Goal: Task Accomplishment & Management: Complete application form

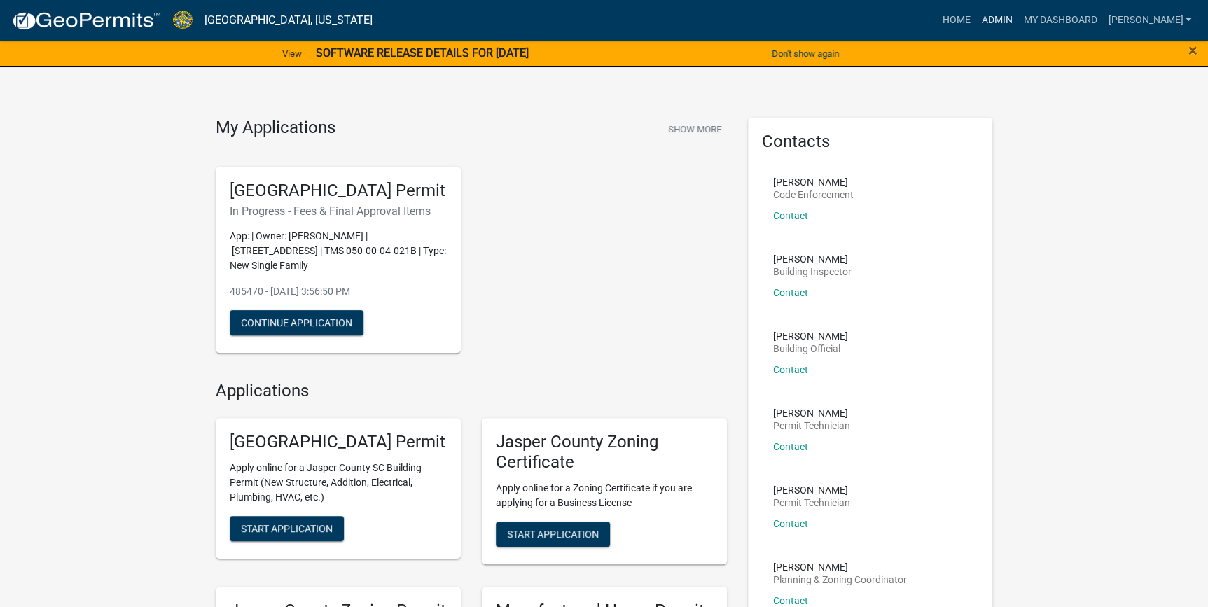
click at [1018, 22] on link "Admin" at bounding box center [997, 20] width 42 height 27
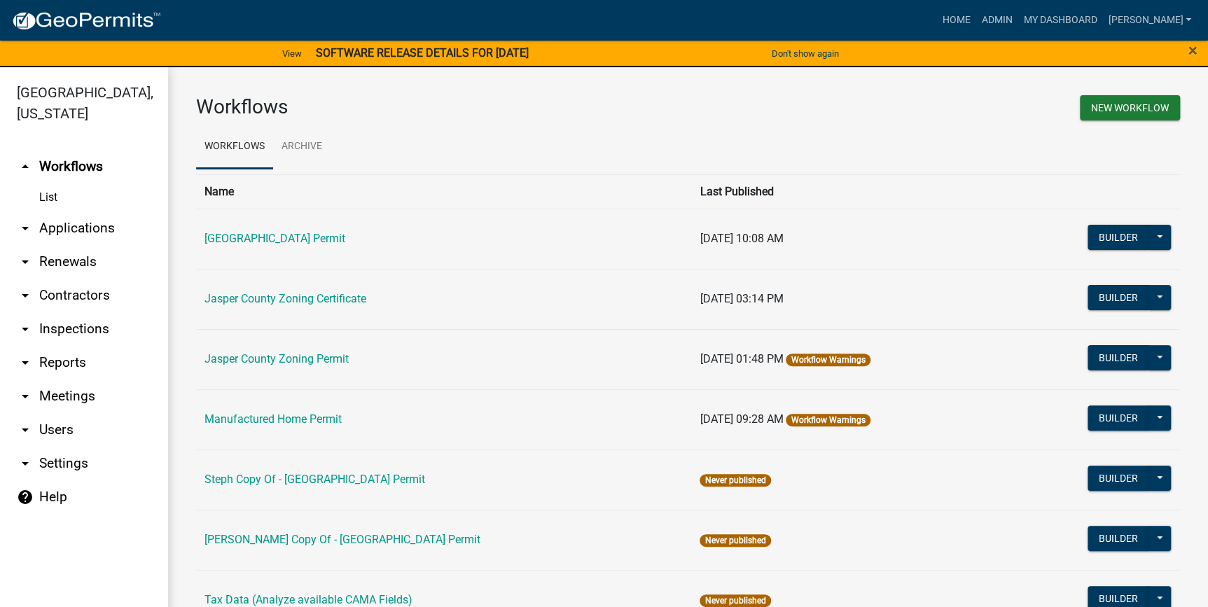
click at [61, 226] on link "arrow_drop_down Applications" at bounding box center [84, 229] width 168 height 34
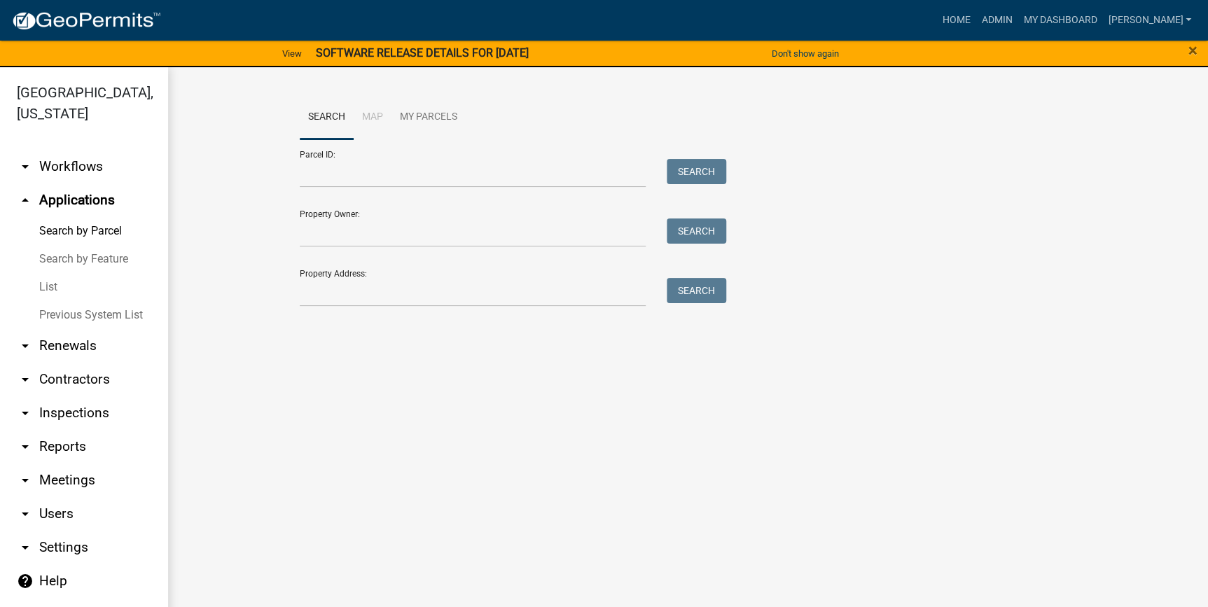
click at [51, 280] on link "List" at bounding box center [84, 287] width 168 height 28
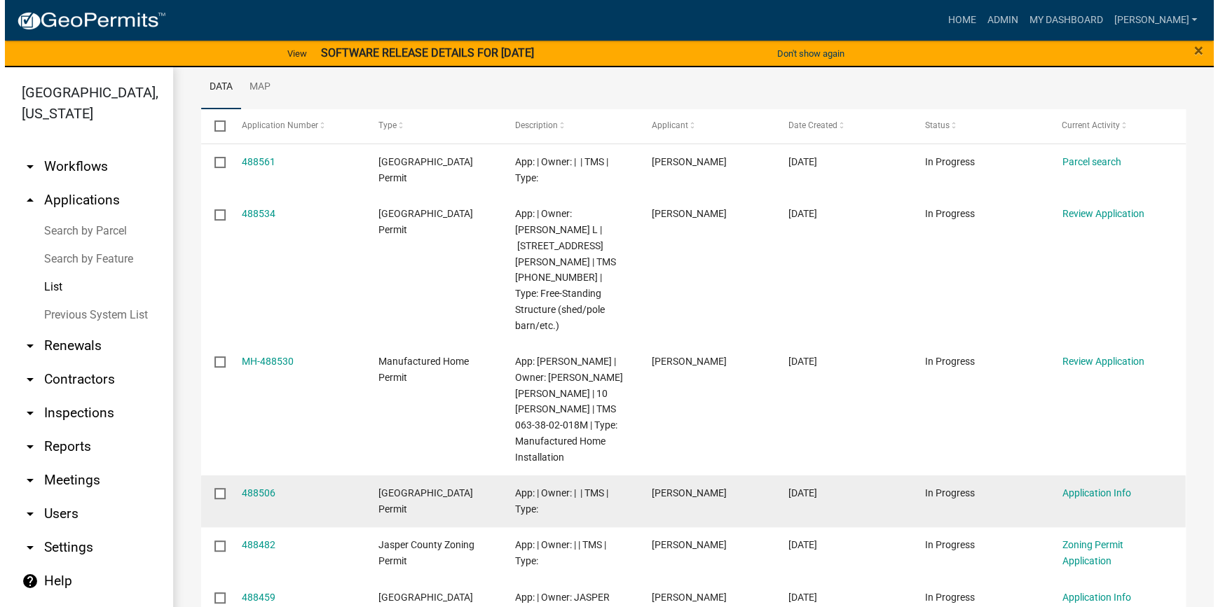
scroll to position [254, 0]
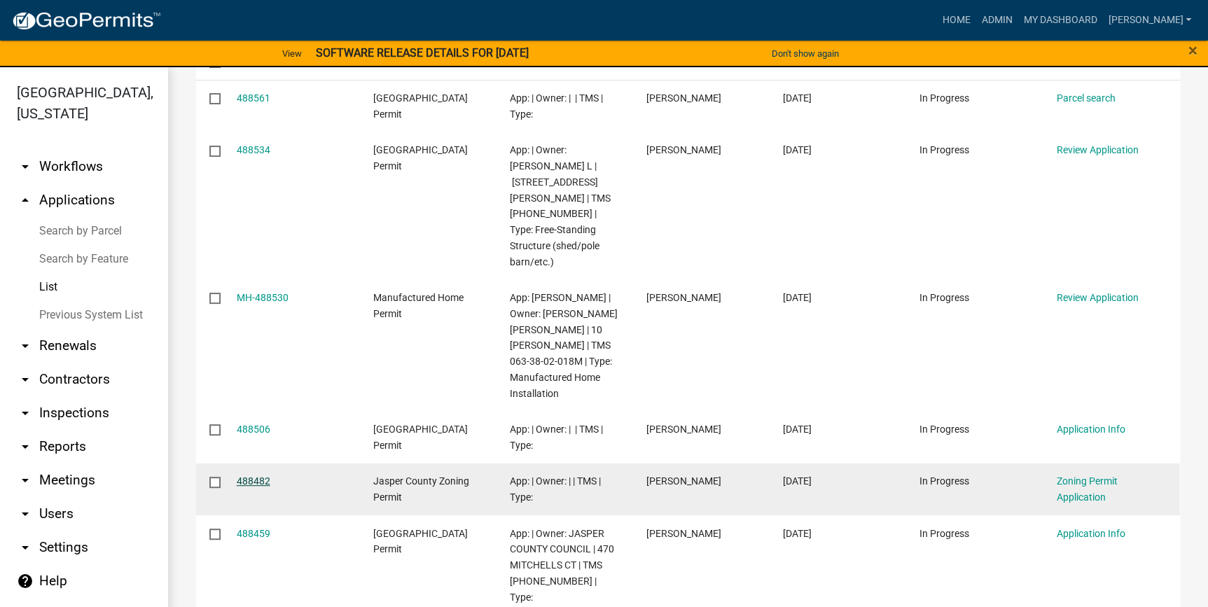
click at [259, 476] on link "488482" at bounding box center [254, 481] width 34 height 11
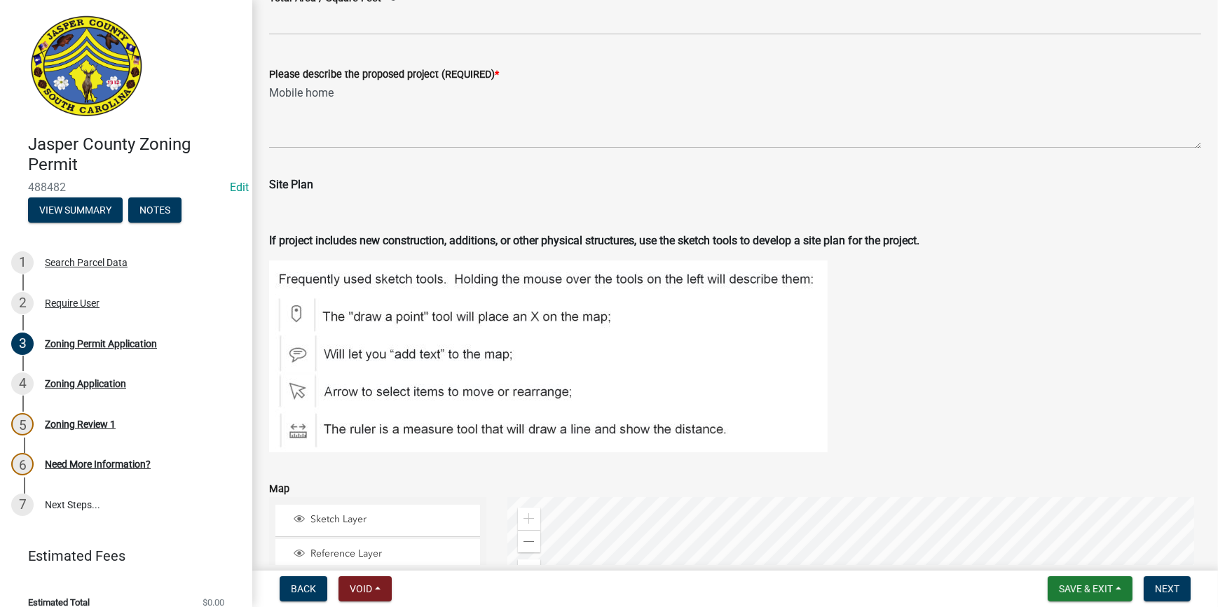
scroll to position [2165, 0]
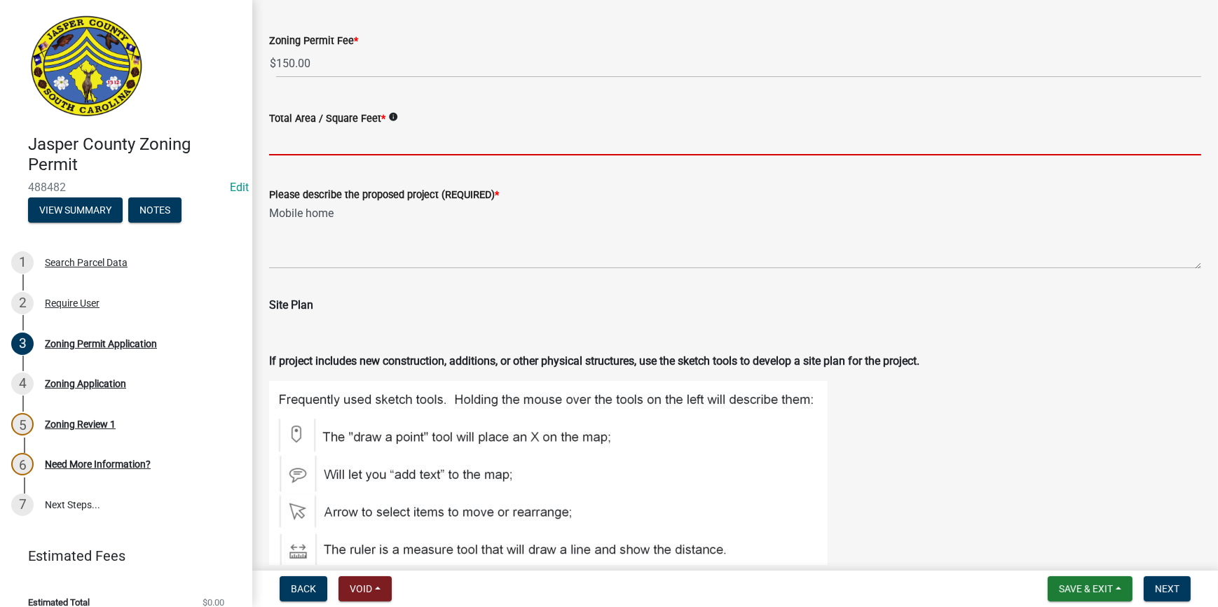
click at [367, 146] on input "Total Area / Square Feet *" at bounding box center [735, 141] width 932 height 29
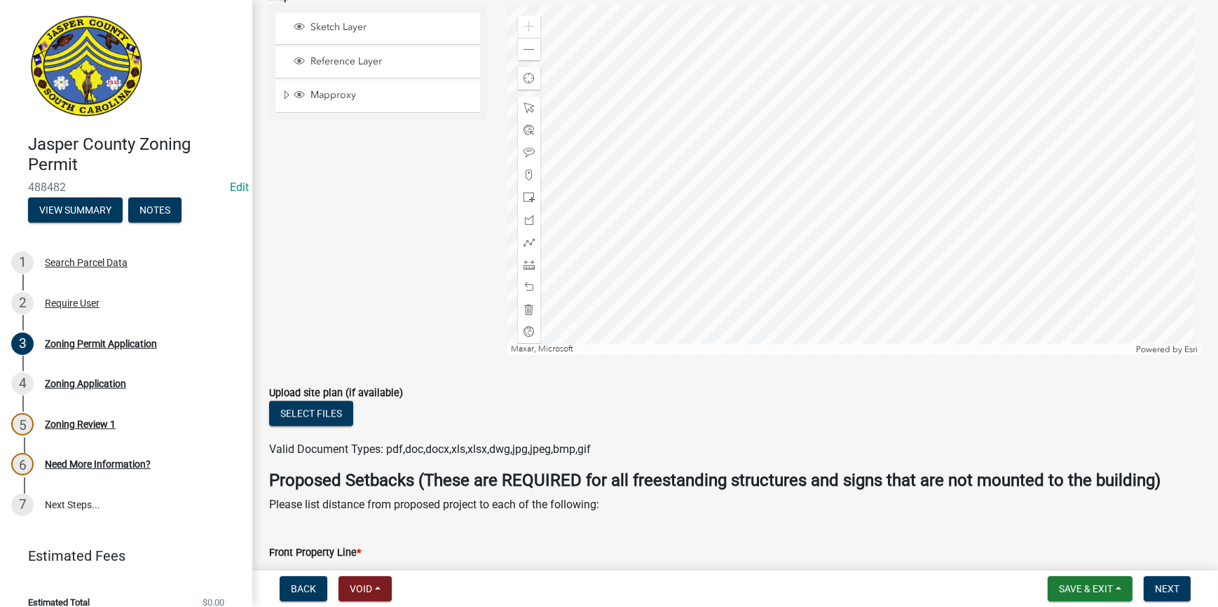
scroll to position [2802, 0]
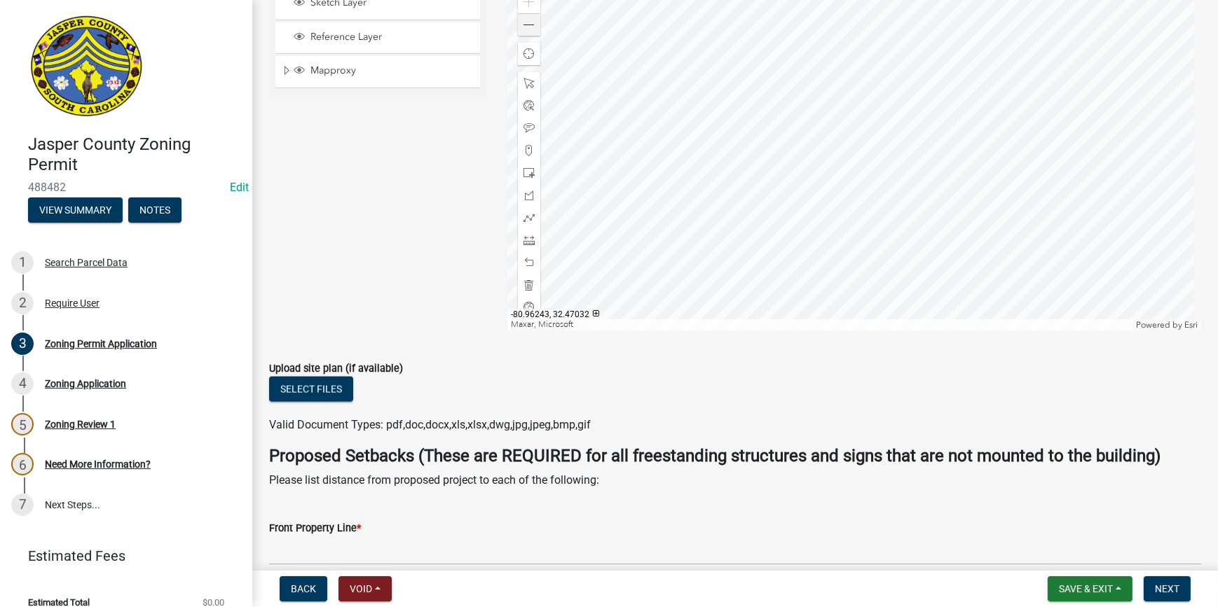
type input "1152"
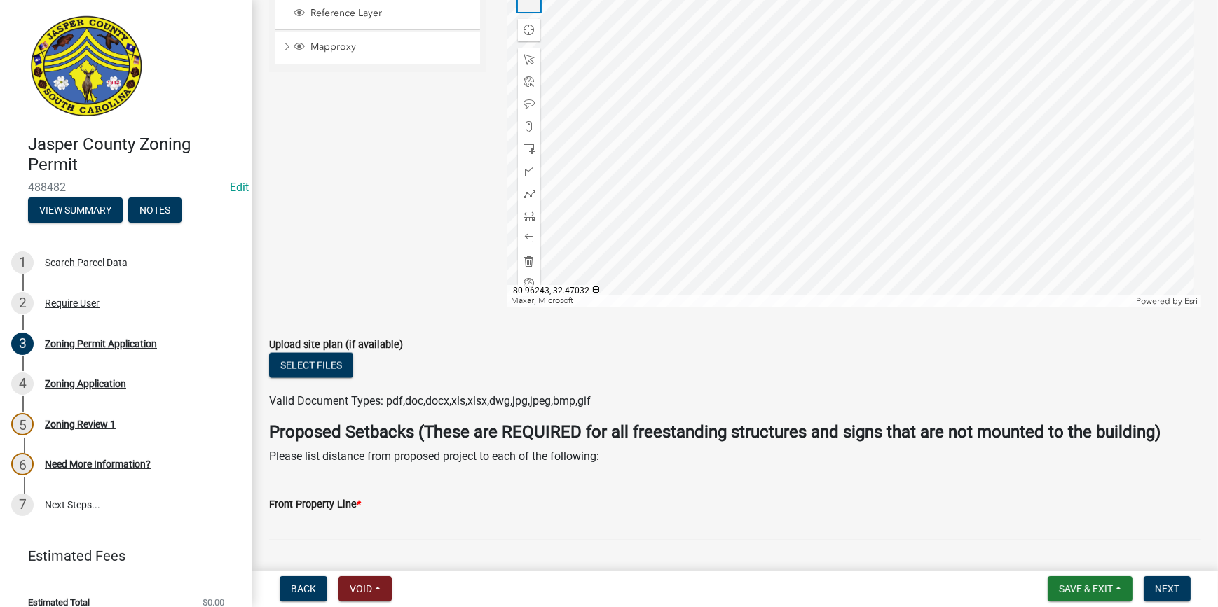
click at [524, 7] on span at bounding box center [528, 1] width 11 height 11
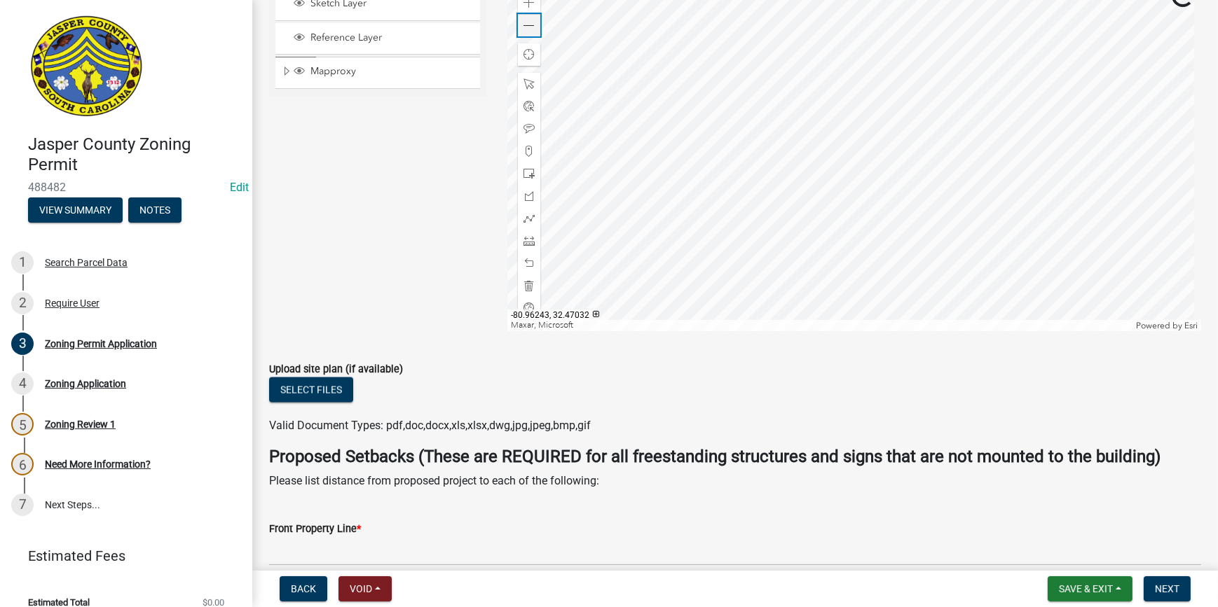
click at [524, 26] on span at bounding box center [528, 25] width 11 height 11
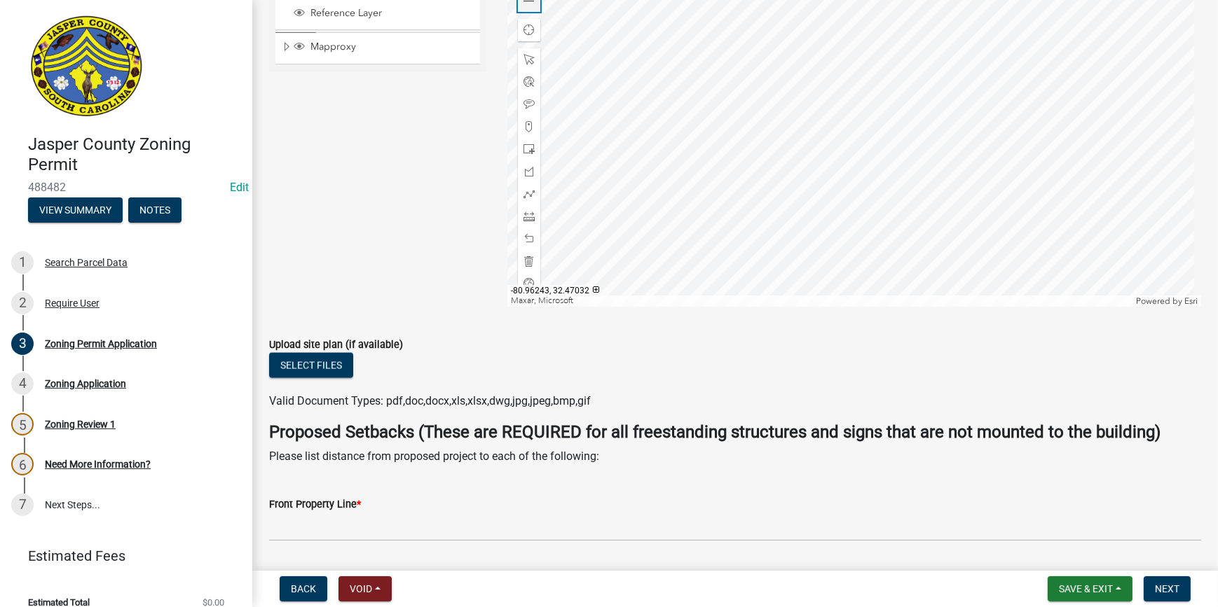
scroll to position [2802, 0]
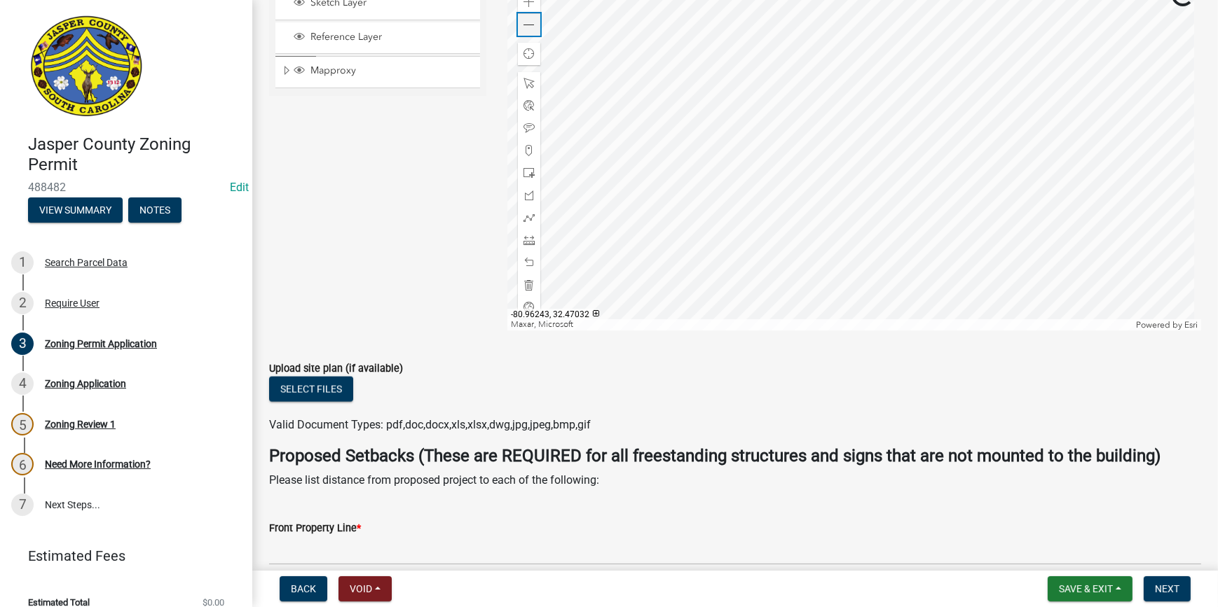
click at [524, 26] on span at bounding box center [528, 25] width 11 height 11
click at [528, 7] on span at bounding box center [528, 1] width 11 height 11
click at [530, 24] on span at bounding box center [528, 25] width 11 height 11
click at [904, 235] on div at bounding box center [854, 155] width 694 height 350
click at [525, 237] on span at bounding box center [528, 240] width 11 height 11
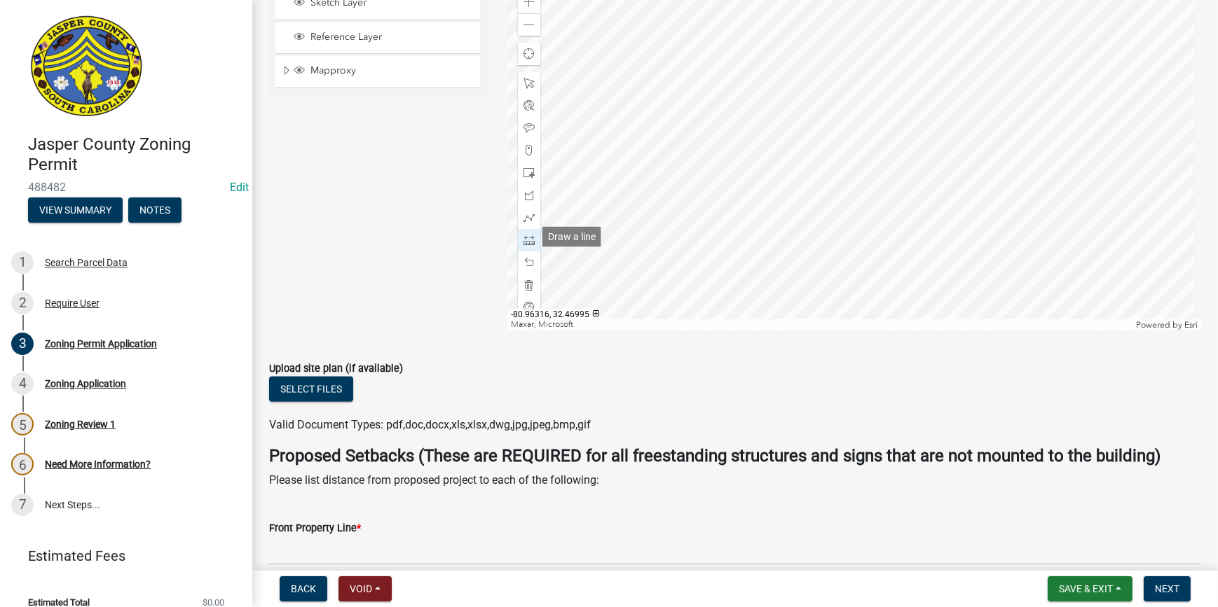
scroll to position [2782, 0]
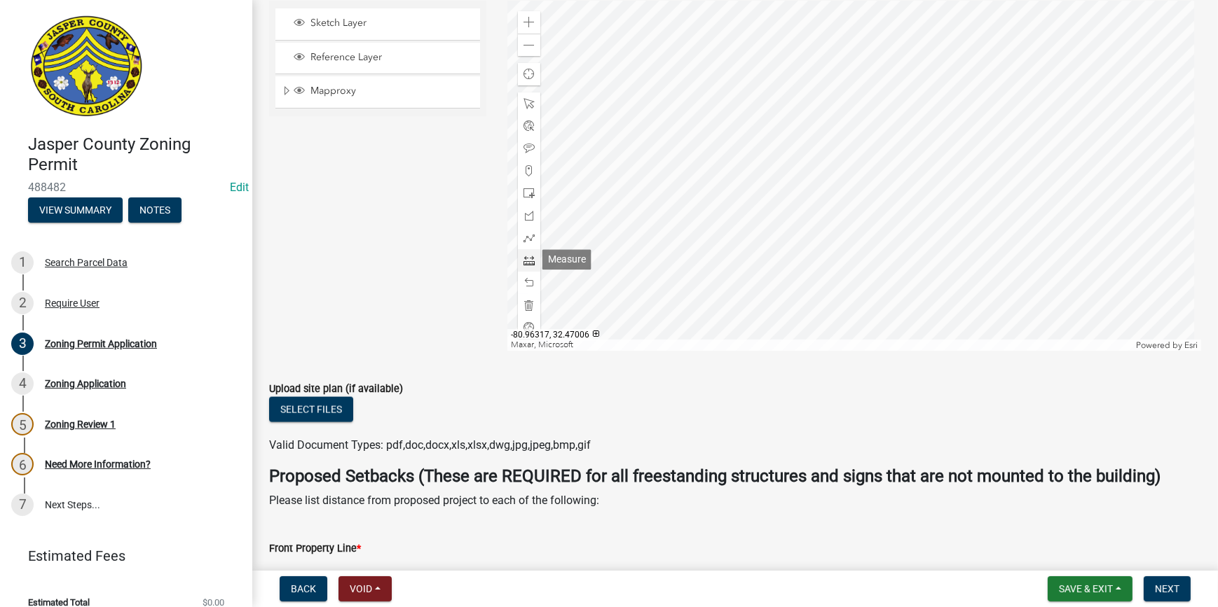
click at [527, 260] on span at bounding box center [528, 260] width 11 height 11
click at [619, 193] on div at bounding box center [854, 176] width 694 height 350
click at [712, 193] on div at bounding box center [854, 176] width 694 height 350
click at [750, 57] on div at bounding box center [854, 176] width 694 height 350
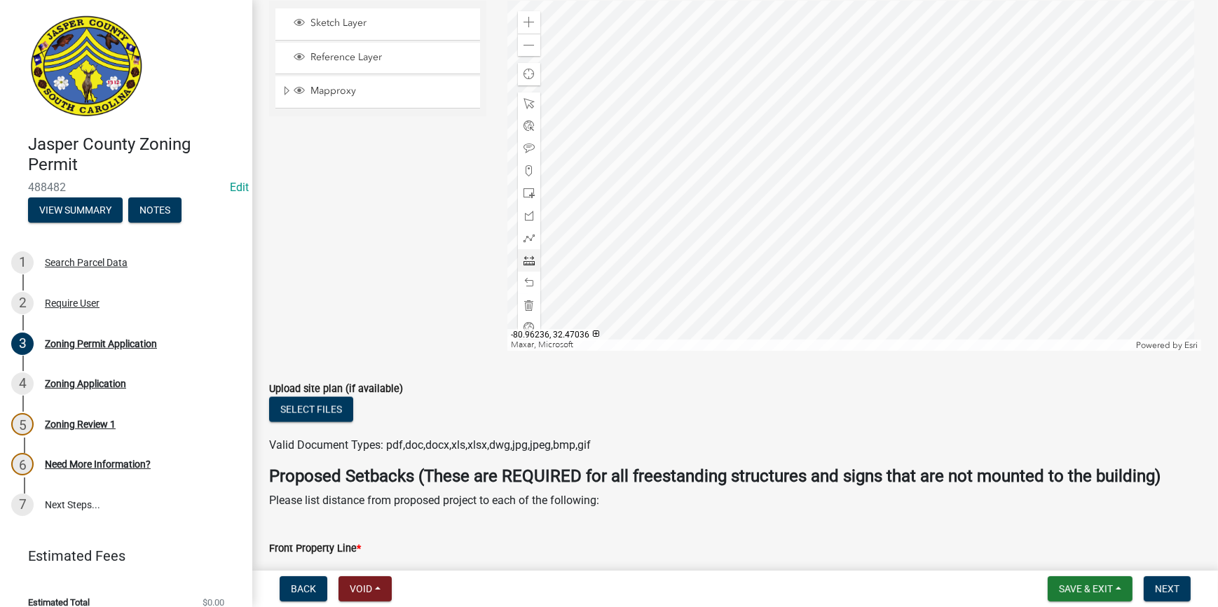
click at [747, 173] on div at bounding box center [854, 176] width 694 height 350
click at [740, 259] on div at bounding box center [854, 176] width 694 height 350
click at [747, 207] on div at bounding box center [854, 176] width 694 height 350
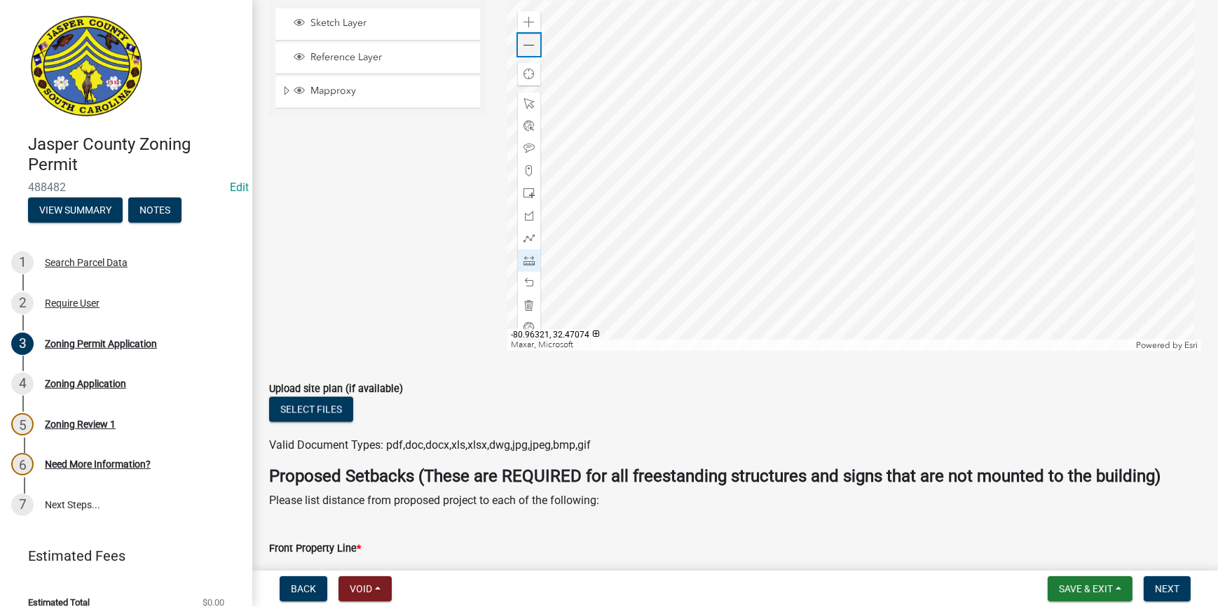
click at [523, 41] on span at bounding box center [528, 45] width 11 height 11
click at [841, 206] on div at bounding box center [854, 176] width 694 height 350
click at [689, 181] on div at bounding box center [854, 176] width 694 height 350
click at [769, 153] on div at bounding box center [854, 176] width 694 height 350
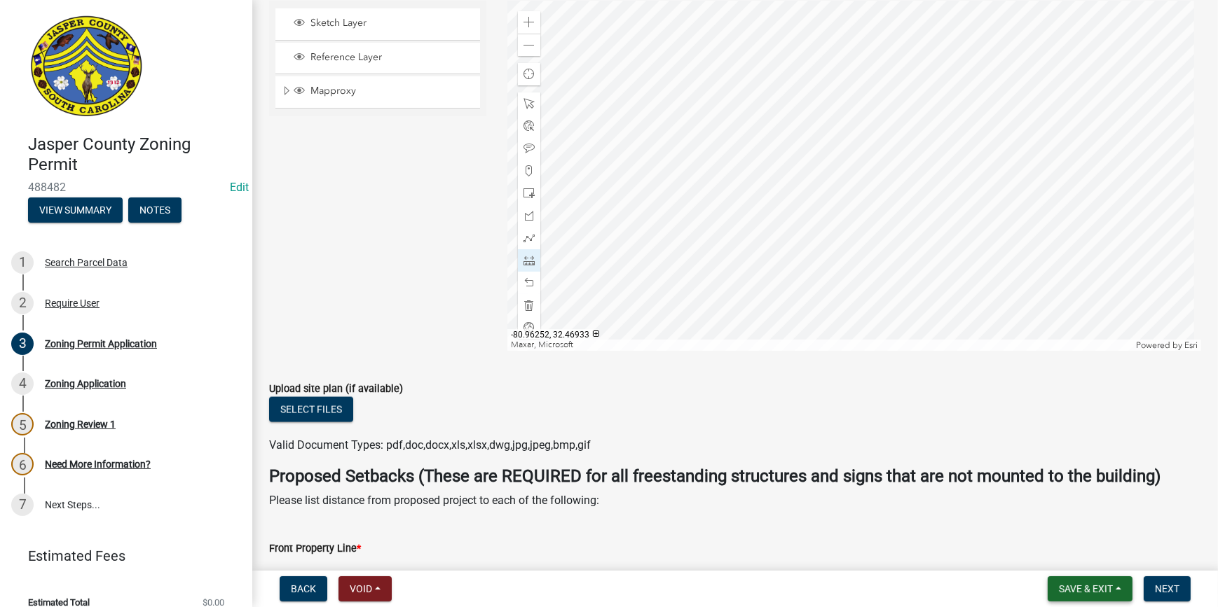
click at [1059, 588] on span "Save & Exit" at bounding box center [1086, 589] width 54 height 11
click at [852, 462] on wm-data-entity-input "Upload site plan (if available) Select files Valid Document Types: pdf,doc,docx…" at bounding box center [735, 415] width 932 height 103
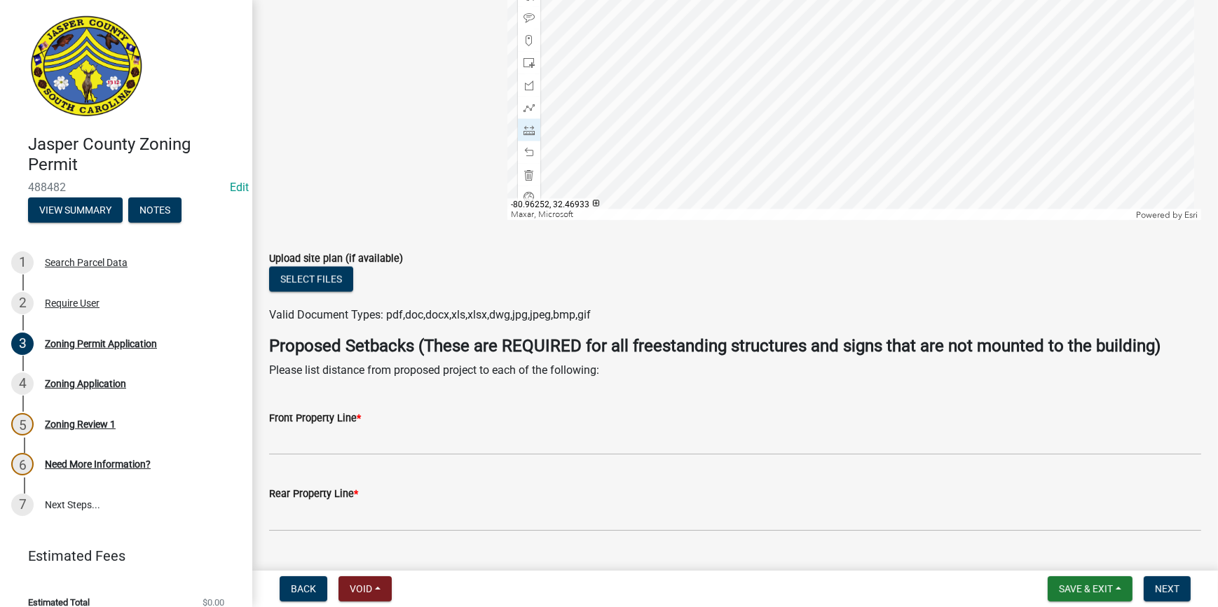
scroll to position [2909, 0]
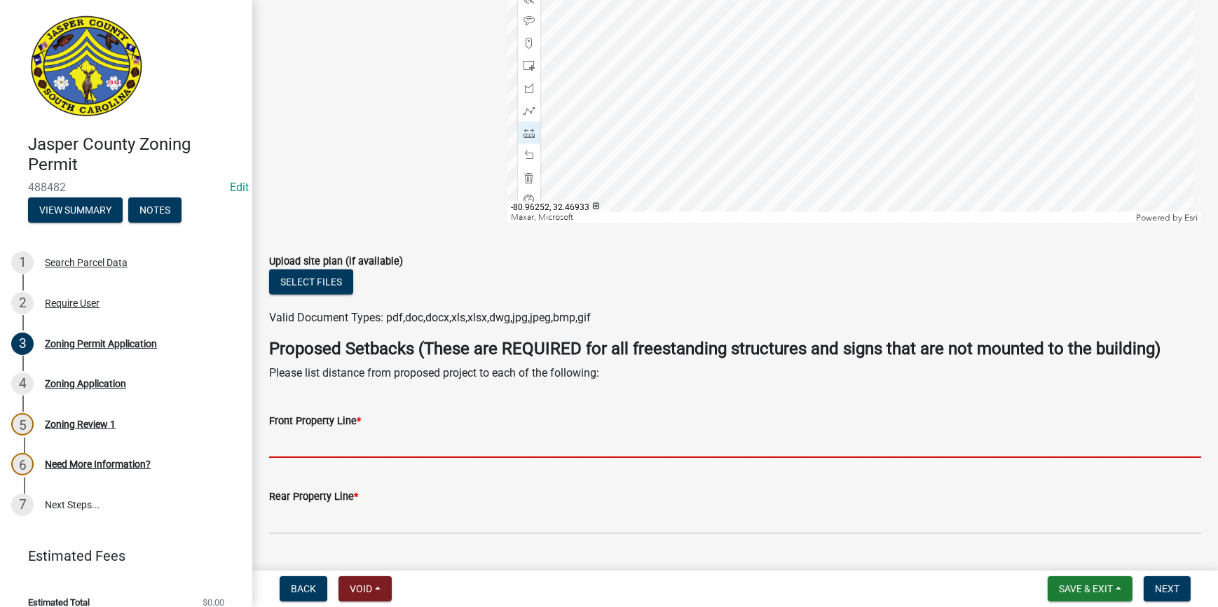
click at [447, 453] on input "Front Property Line *" at bounding box center [735, 443] width 932 height 29
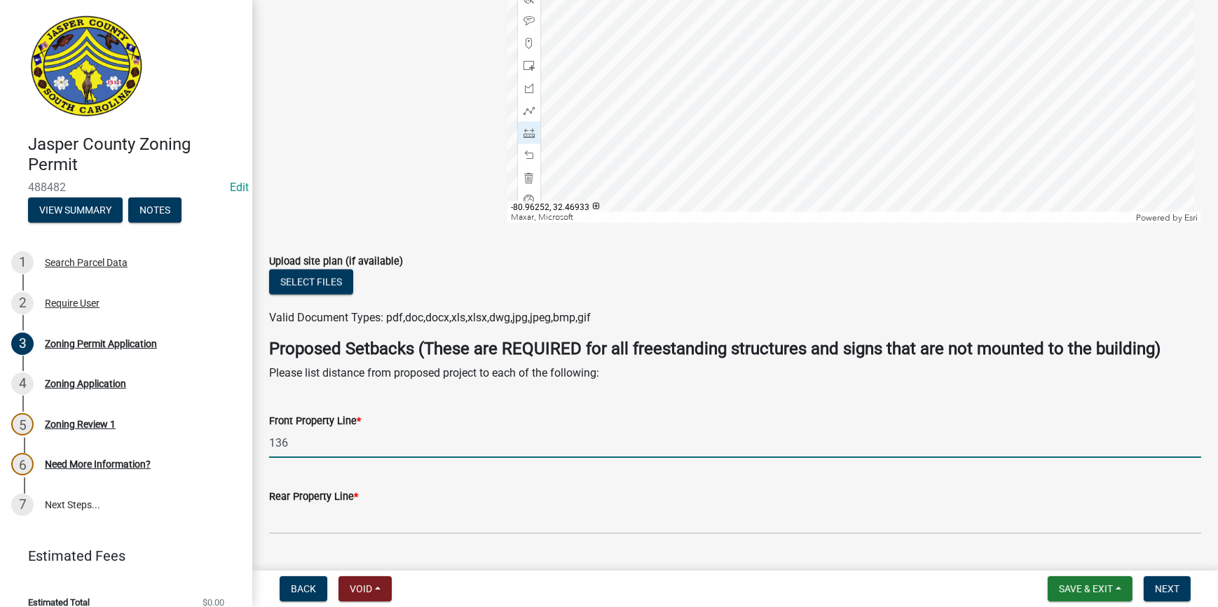
type input "136"
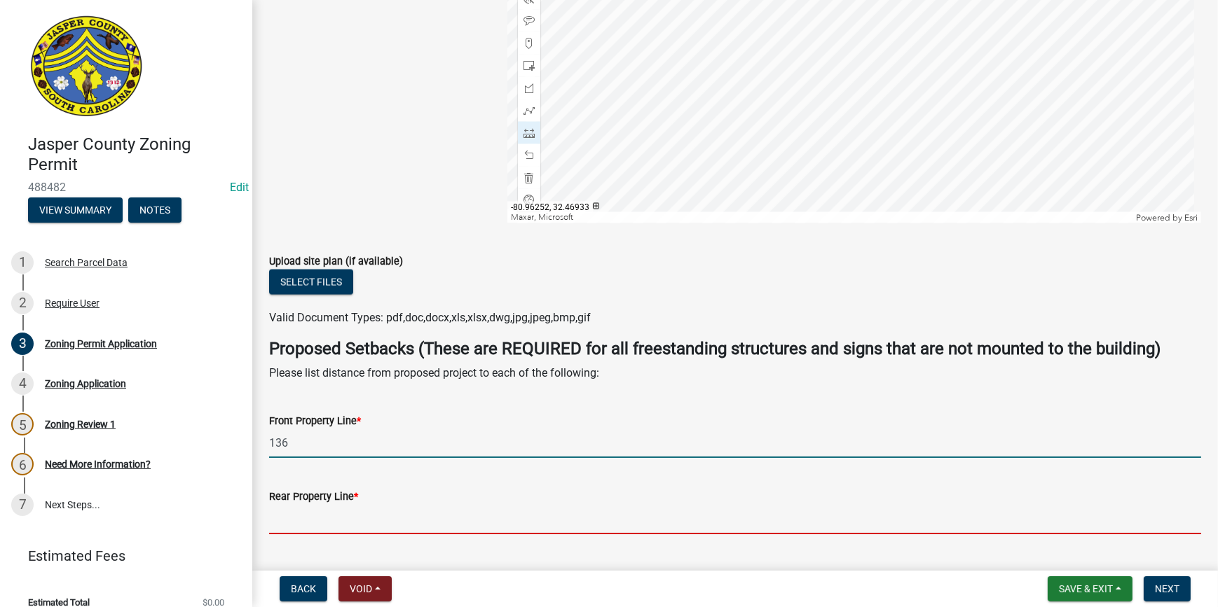
click at [301, 521] on input "Rear Property Line *" at bounding box center [735, 520] width 932 height 29
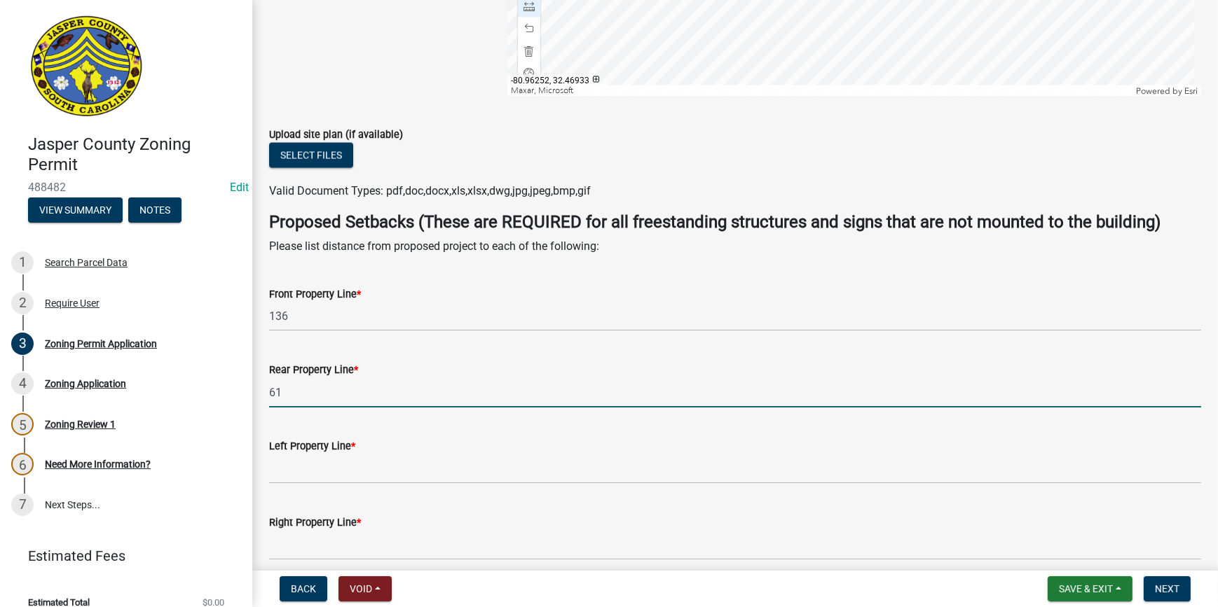
scroll to position [3037, 0]
type input "61"
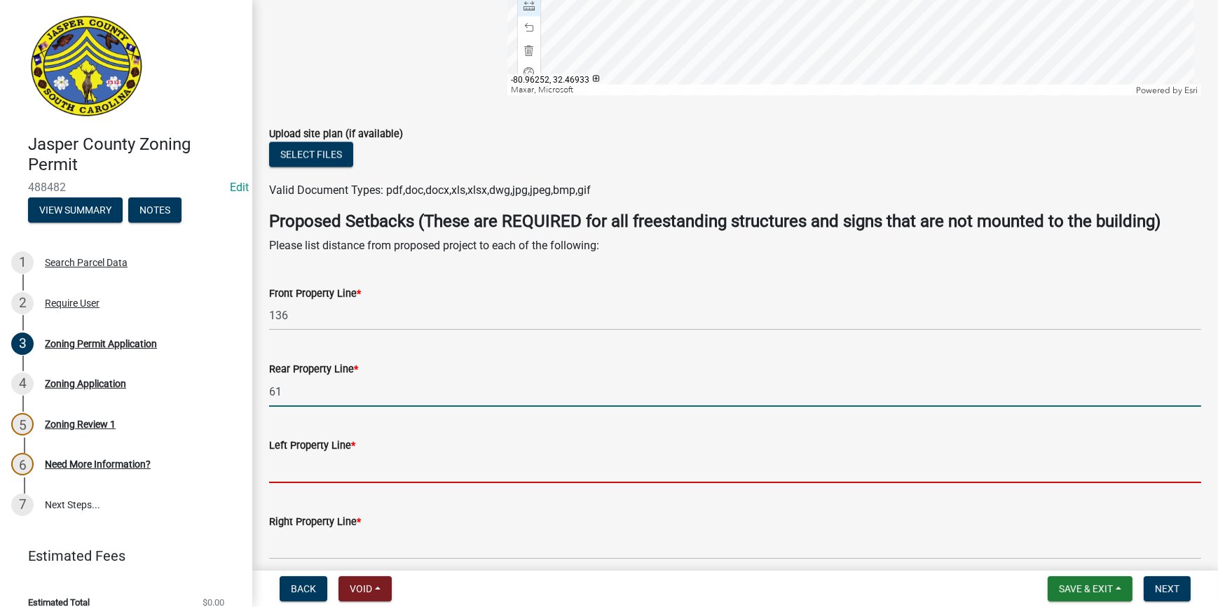
click at [301, 468] on input "Left Property Line *" at bounding box center [735, 469] width 932 height 29
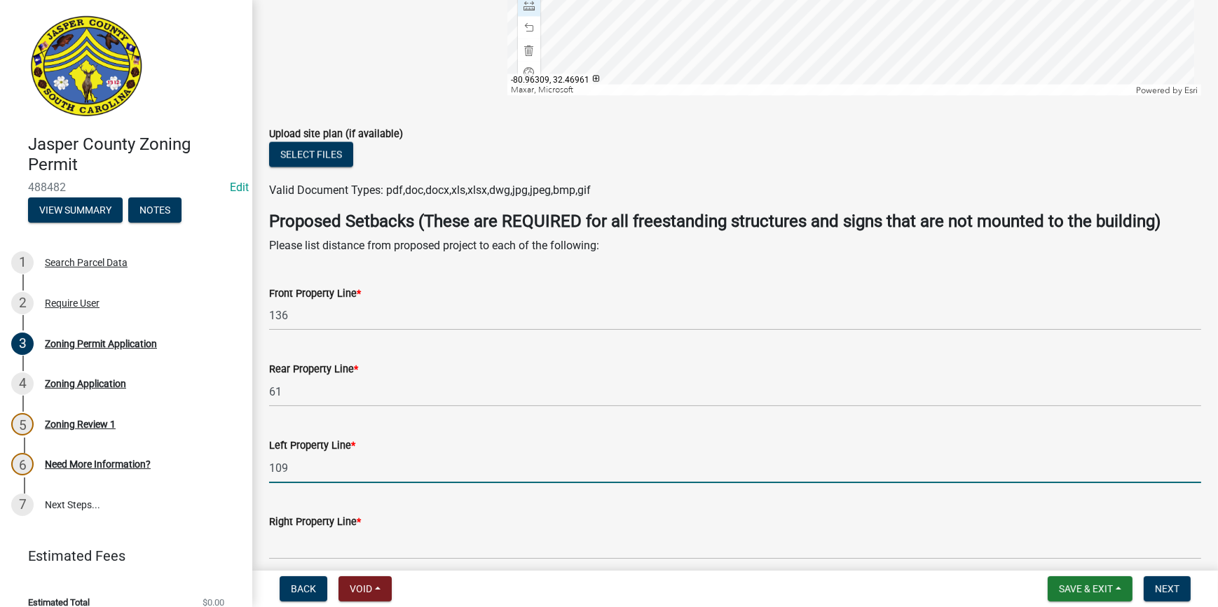
type input "109"
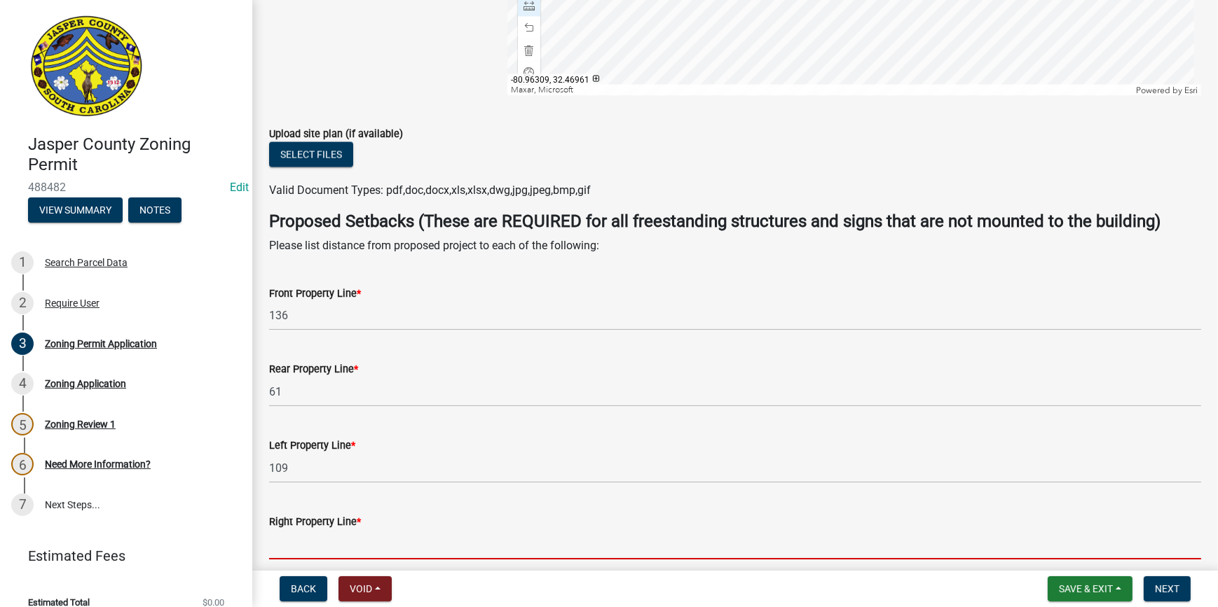
click at [294, 543] on input "Right Property Line *" at bounding box center [735, 545] width 932 height 29
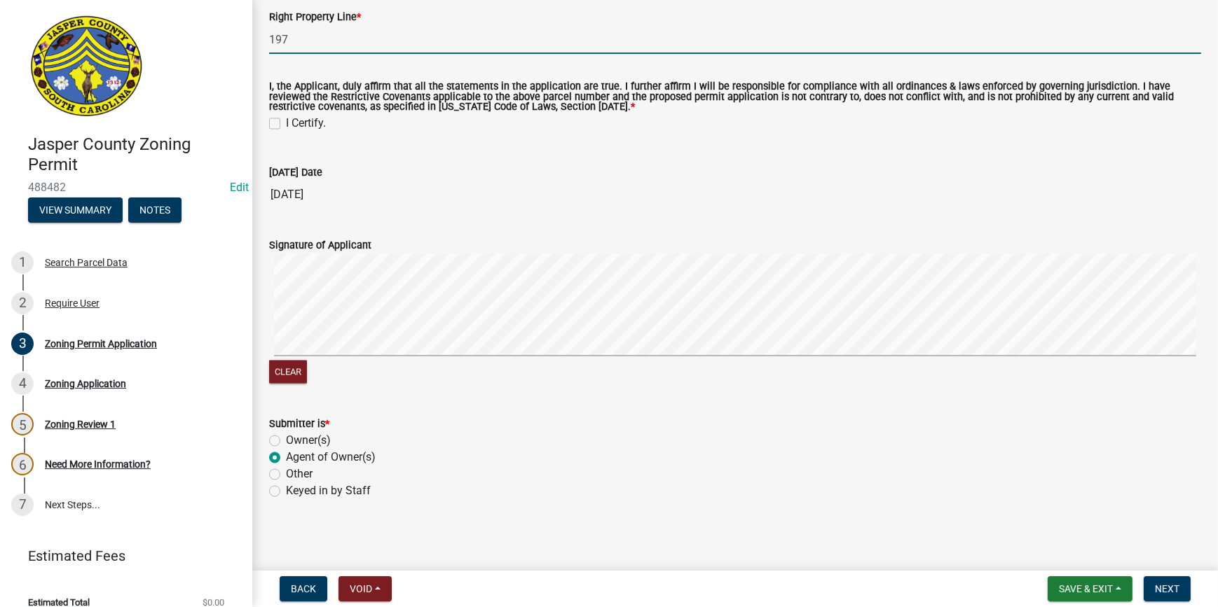
scroll to position [3543, 0]
type input "197"
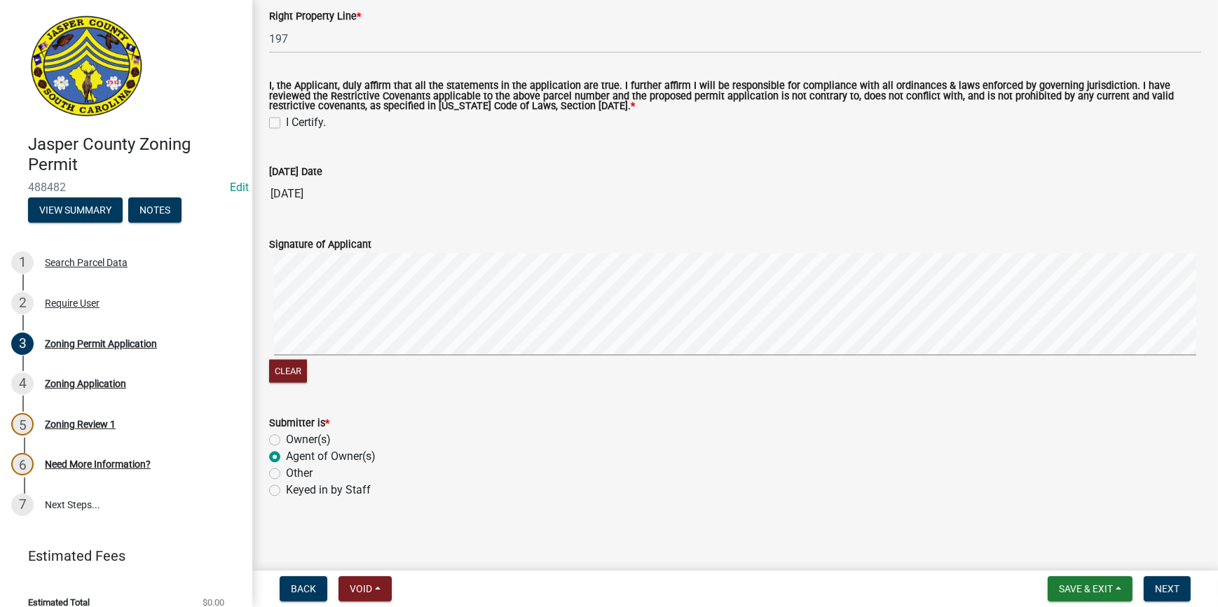
click at [280, 119] on div "I Certify." at bounding box center [735, 122] width 932 height 17
click at [286, 123] on label "I Certify." at bounding box center [306, 122] width 40 height 17
click at [286, 123] on input "I Certify." at bounding box center [290, 118] width 9 height 9
checkbox input "true"
click at [1156, 584] on span "Next" at bounding box center [1167, 589] width 25 height 11
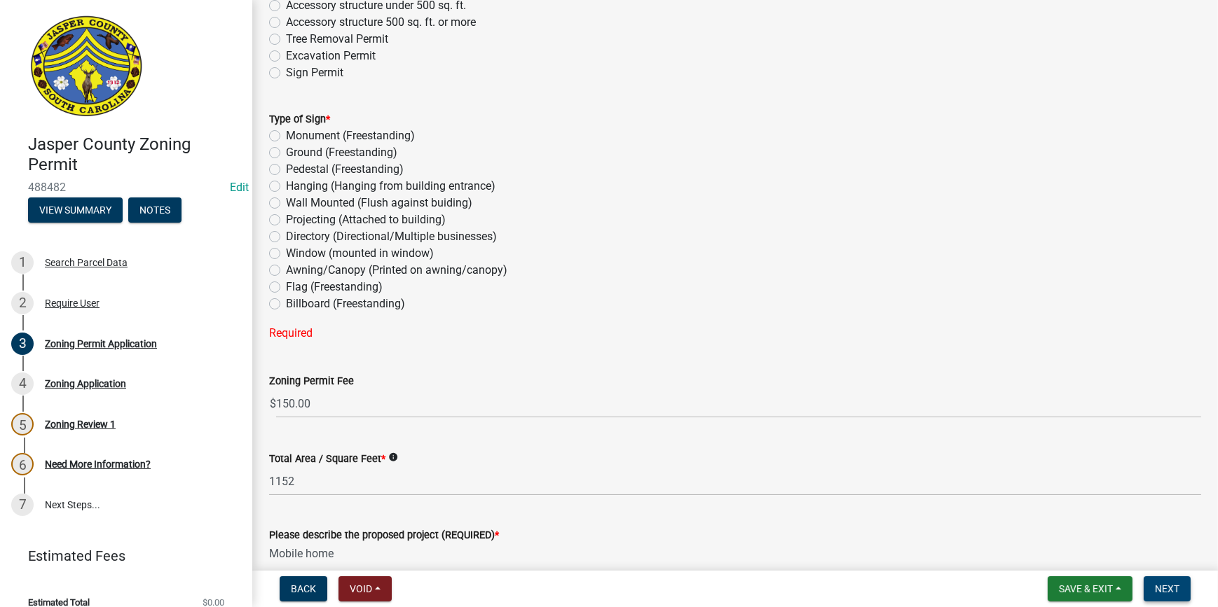
scroll to position [1868, 0]
click at [286, 153] on label "Ground (Freestanding)" at bounding box center [341, 153] width 111 height 17
click at [286, 153] on input "Ground (Freestanding)" at bounding box center [290, 149] width 9 height 9
radio input "true"
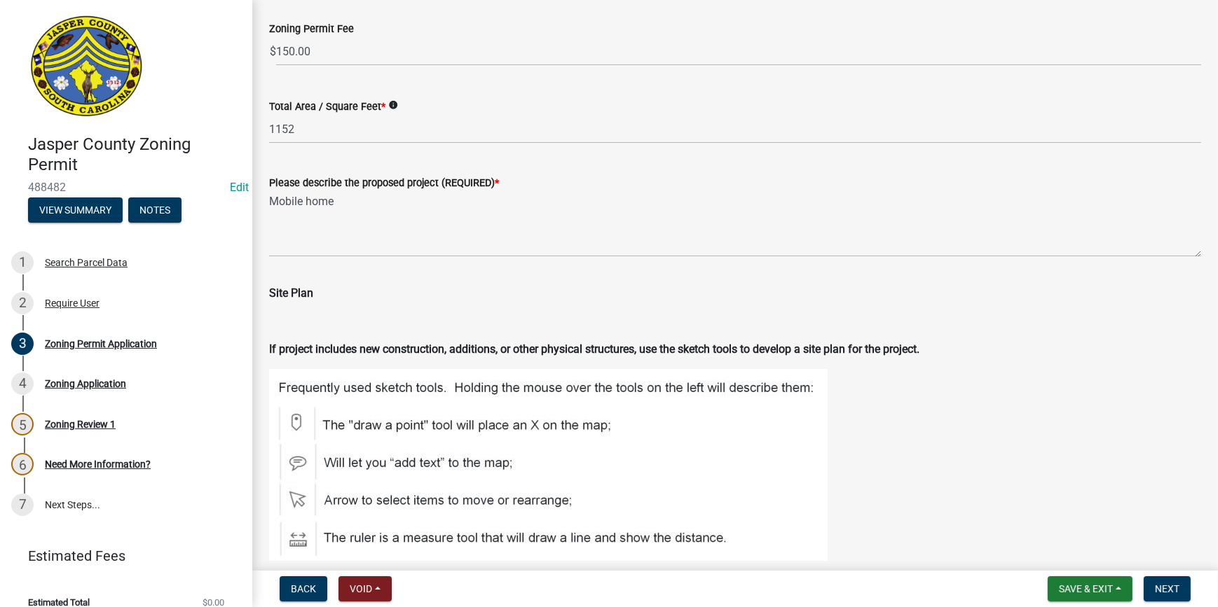
scroll to position [2186, 0]
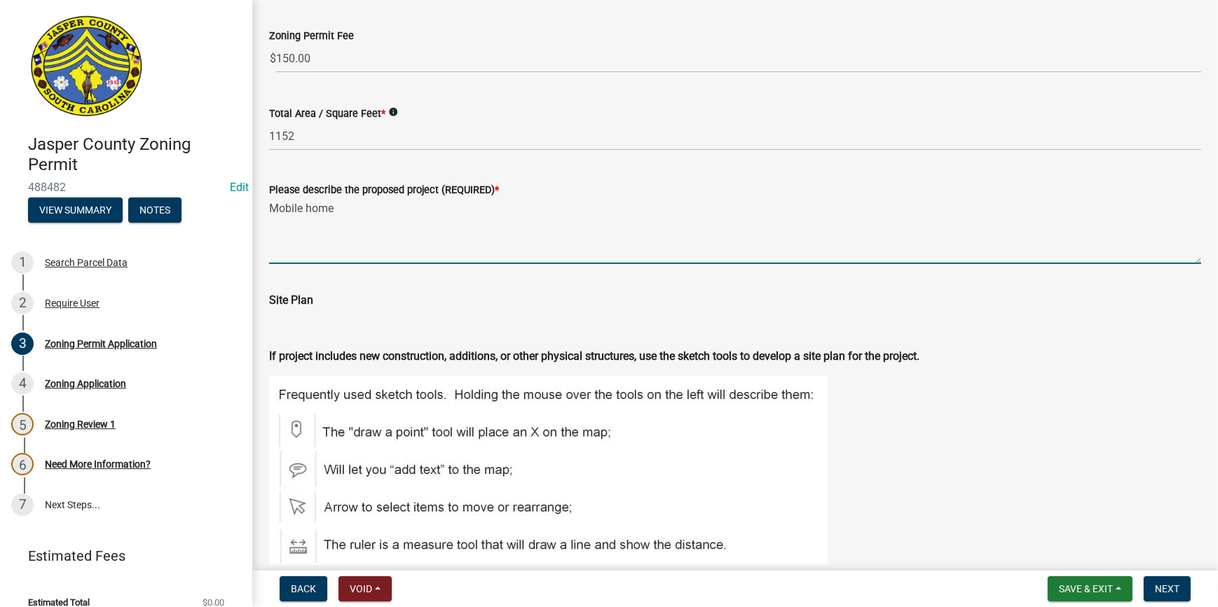
click at [269, 205] on textarea "Mobile home" at bounding box center [735, 231] width 932 height 66
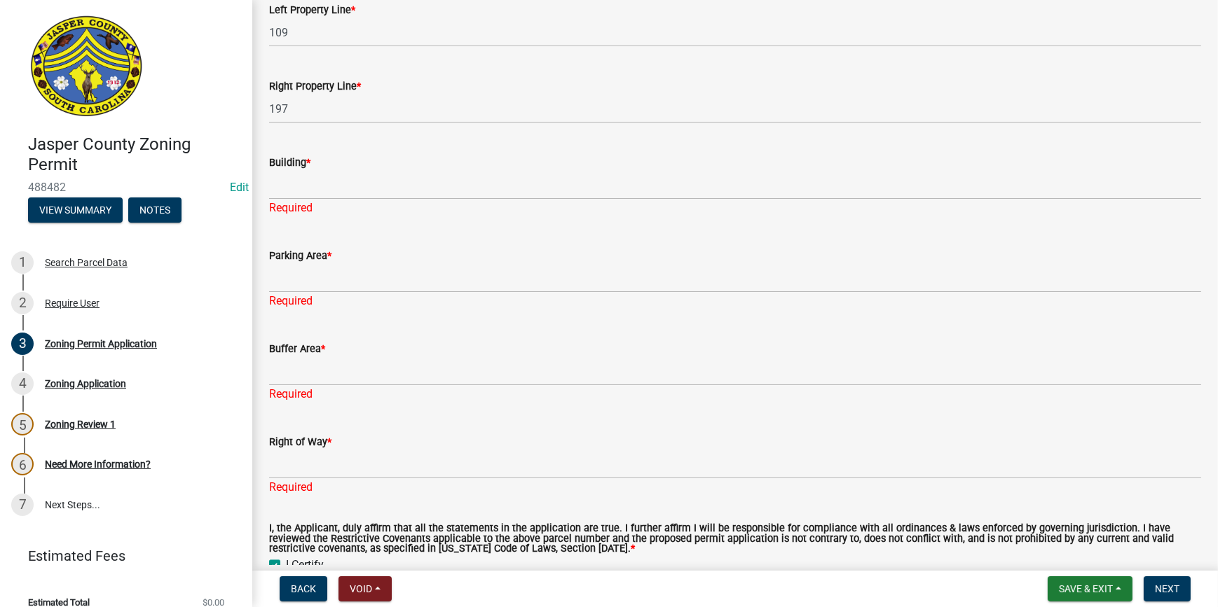
scroll to position [3333, 0]
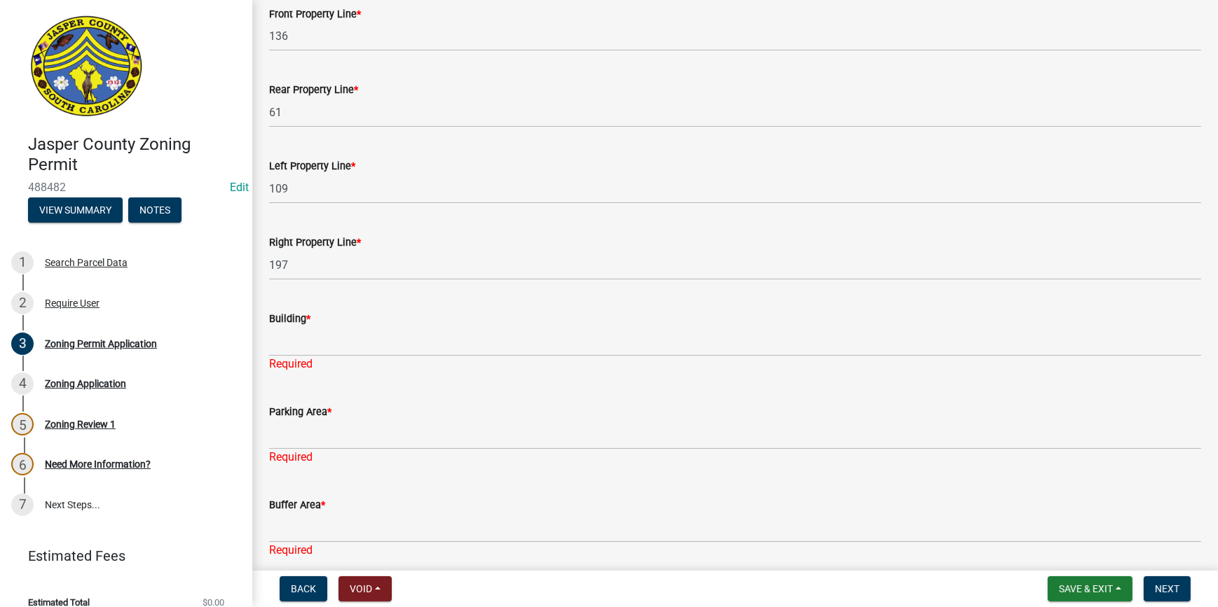
type textarea "2010 Mobile home"
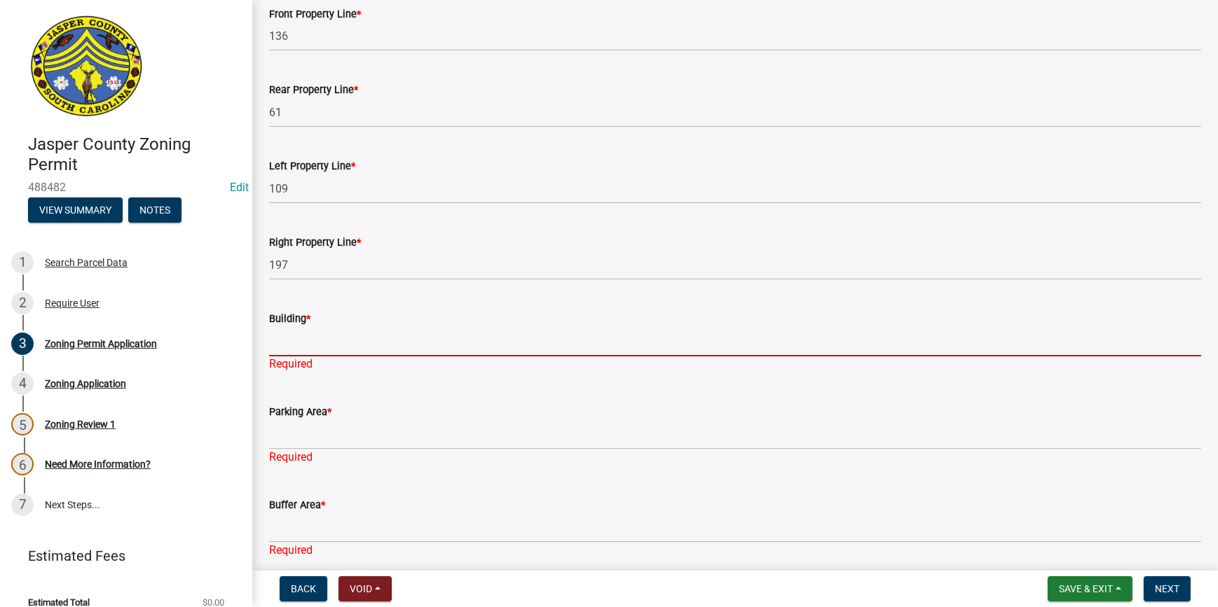
click at [352, 343] on input "Building *" at bounding box center [735, 342] width 932 height 29
type input "N/A"
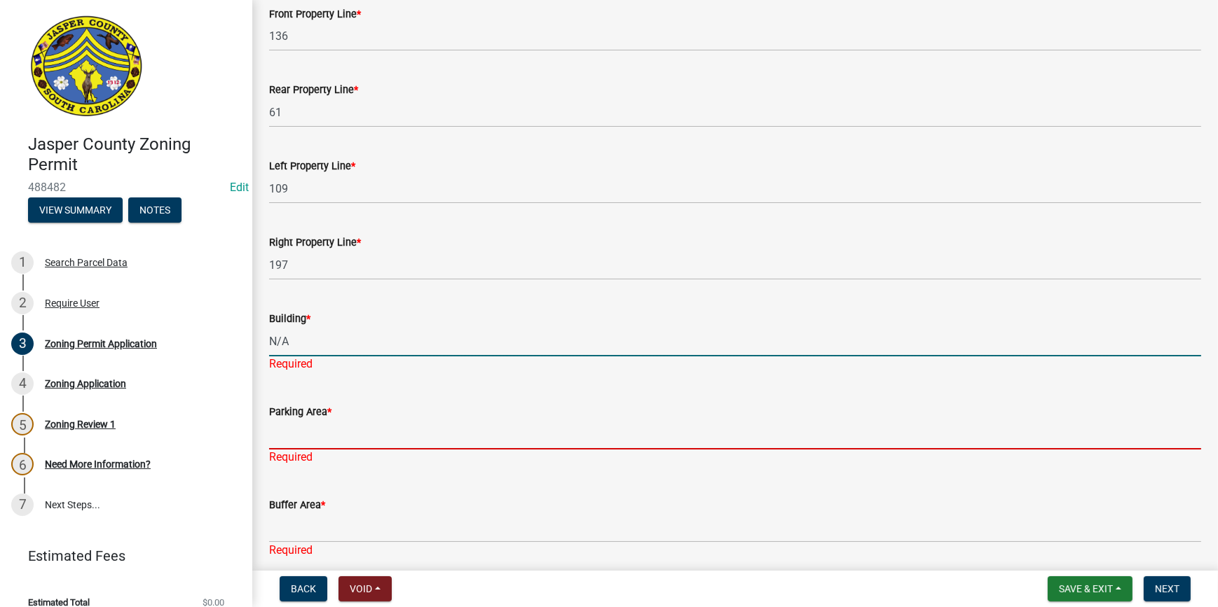
click at [327, 444] on div "Parking Area * Required" at bounding box center [735, 426] width 932 height 82
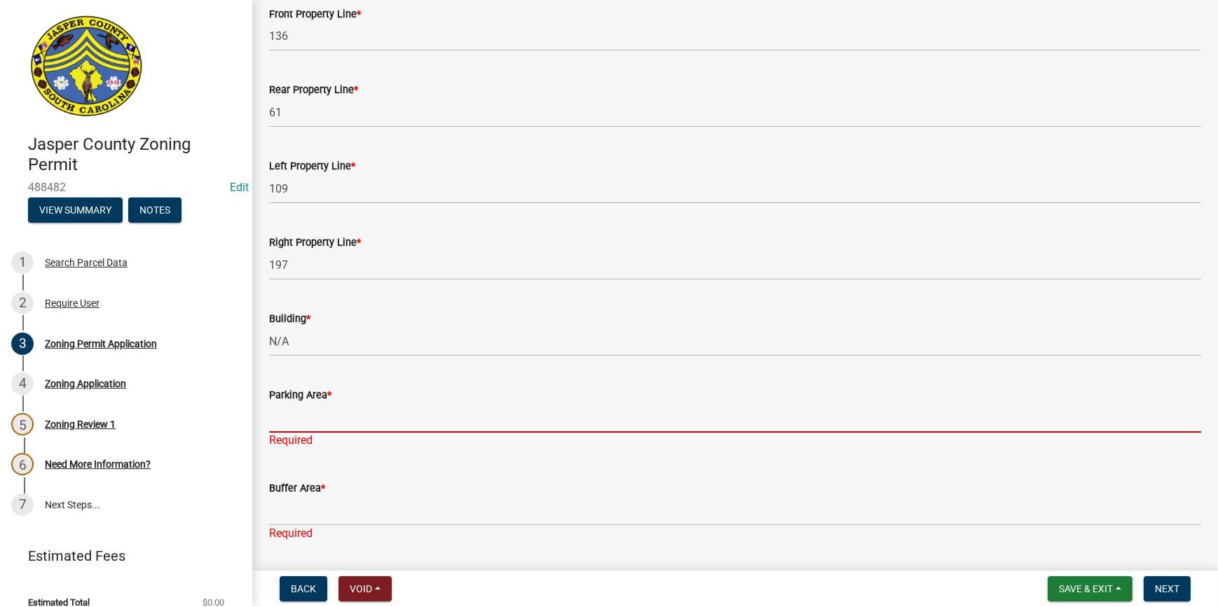
type input "N/A"
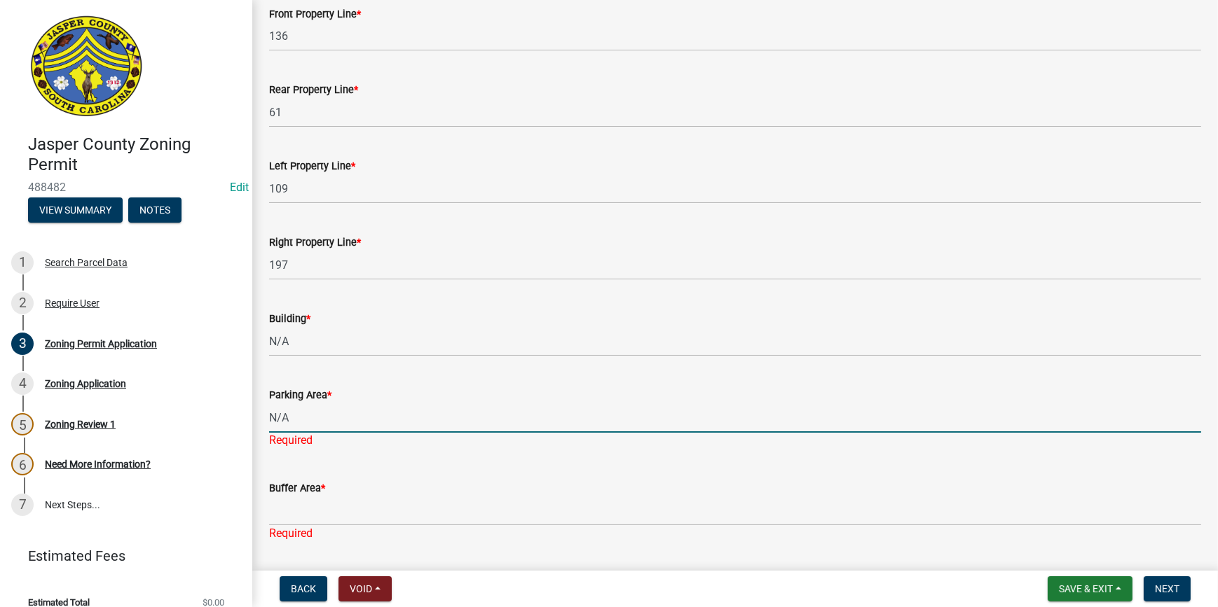
scroll to position [3588, 0]
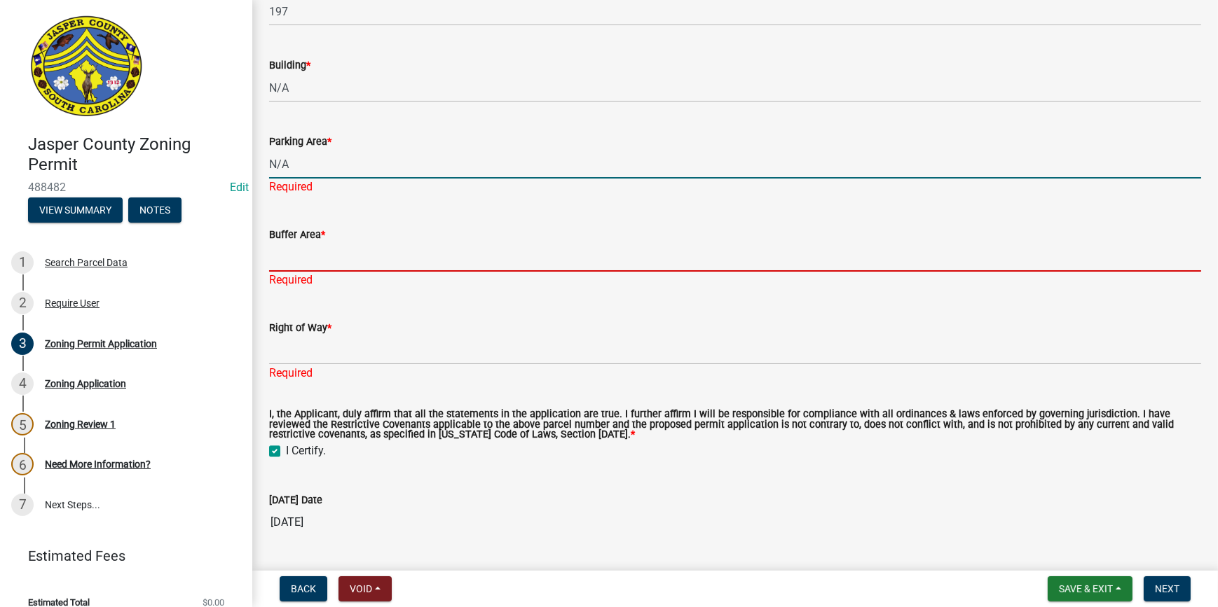
click at [343, 265] on div "Buffer Area * Required" at bounding box center [735, 248] width 932 height 82
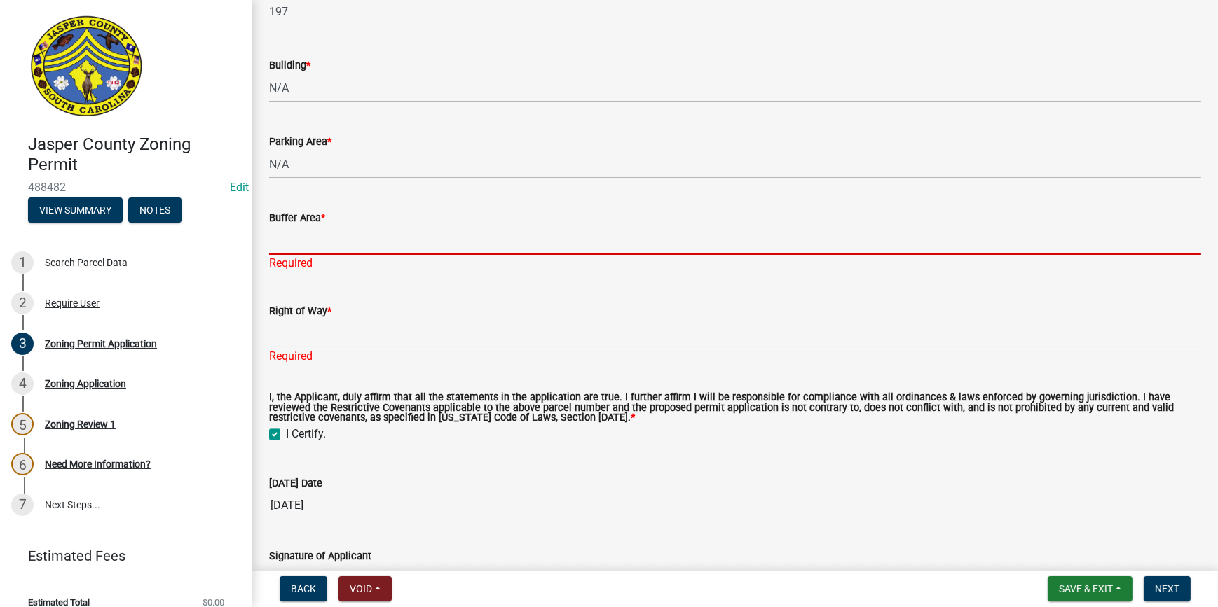
type input "N/A"
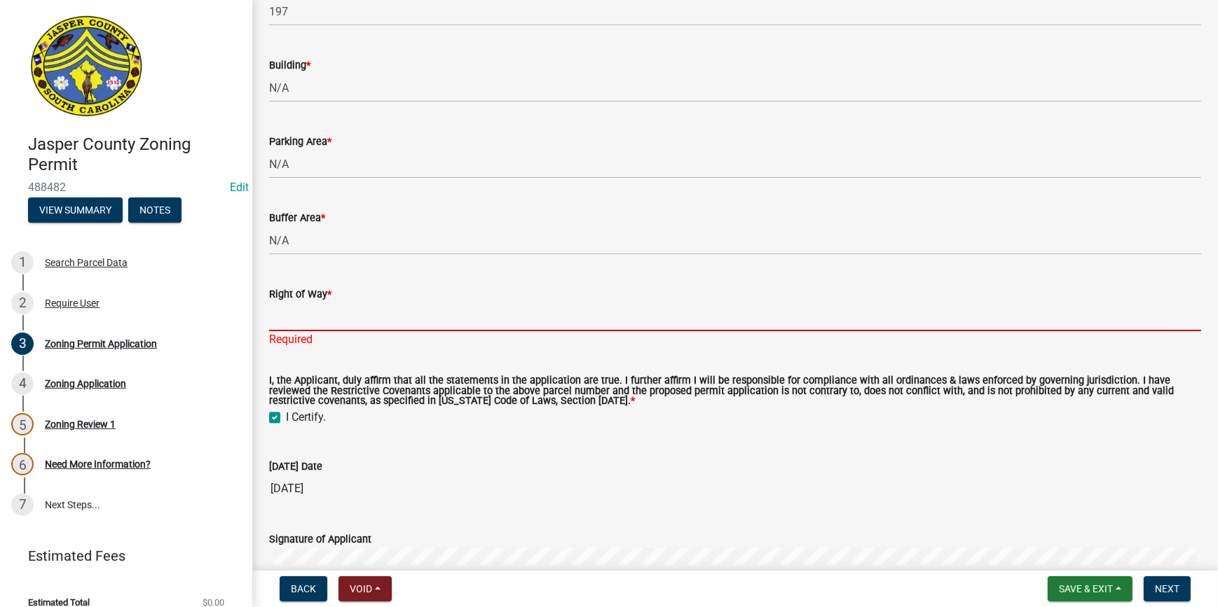
click at [358, 336] on div "Right of Way * Required" at bounding box center [735, 307] width 932 height 82
type input "N/A"
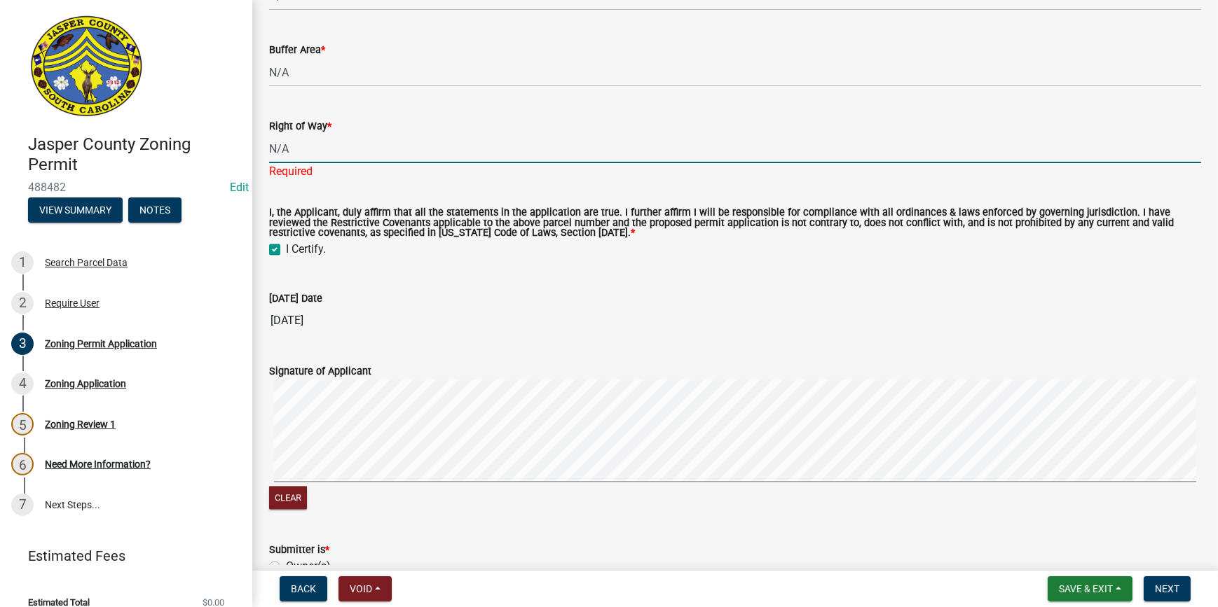
scroll to position [3843, 0]
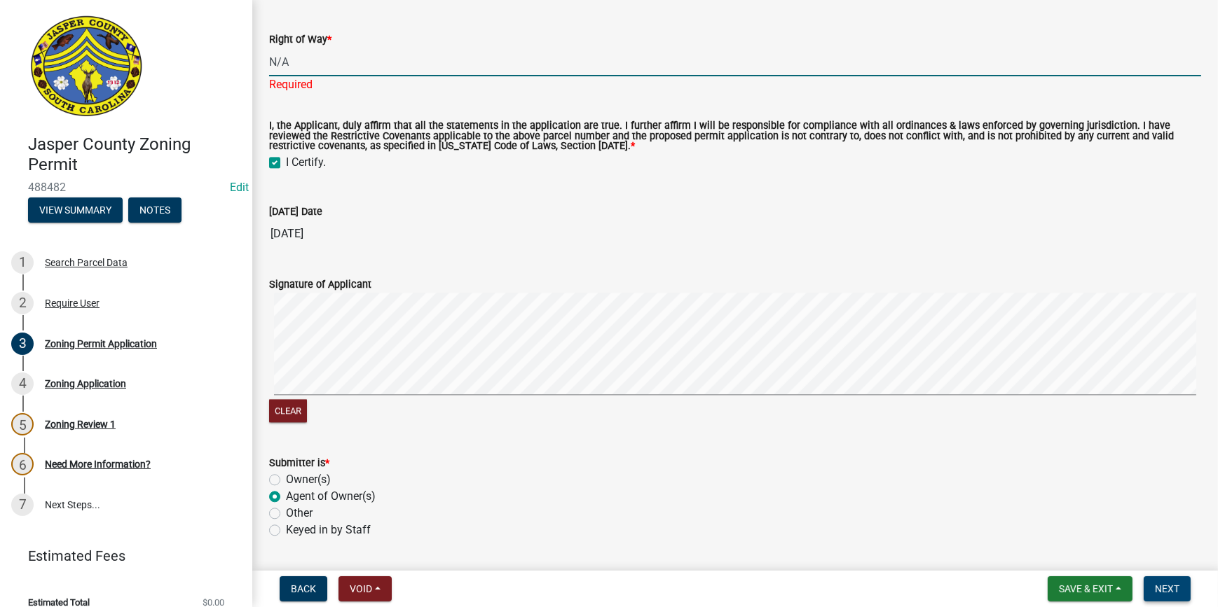
click at [1155, 584] on span "Next" at bounding box center [1167, 589] width 25 height 11
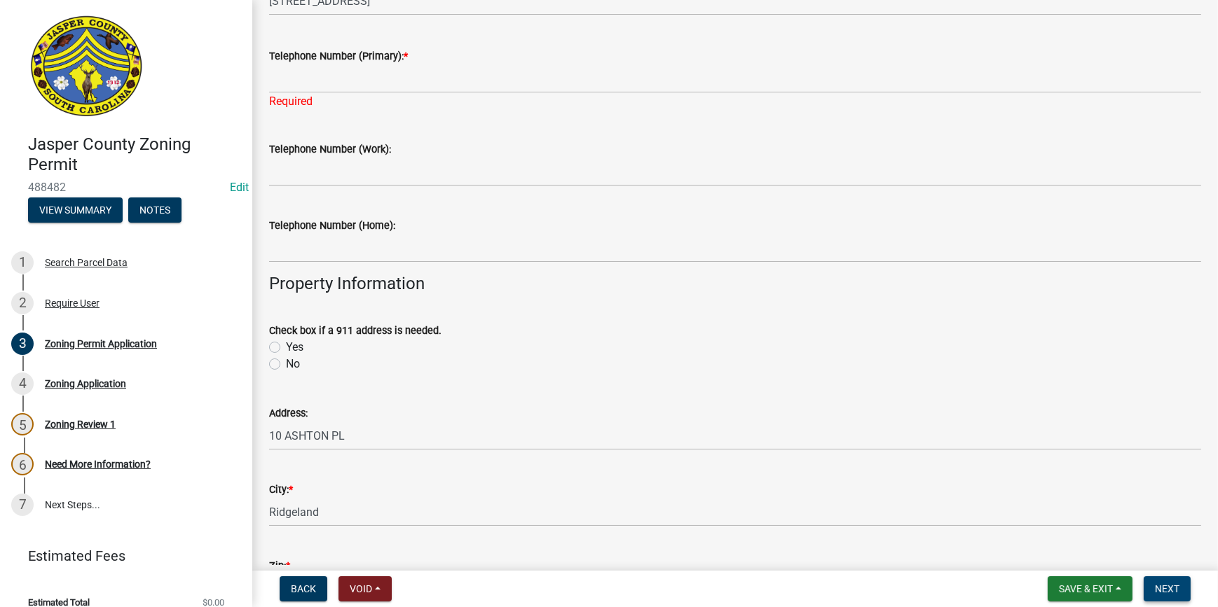
scroll to position [212, 0]
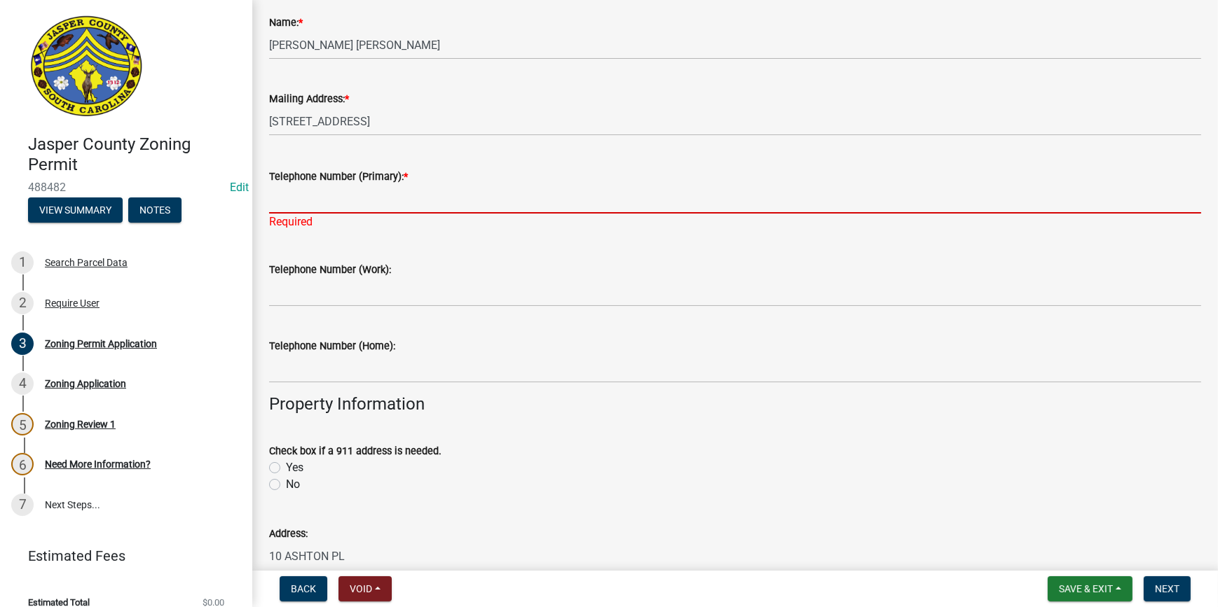
click at [432, 203] on input "Telephone Number (Primary): *" at bounding box center [735, 199] width 932 height 29
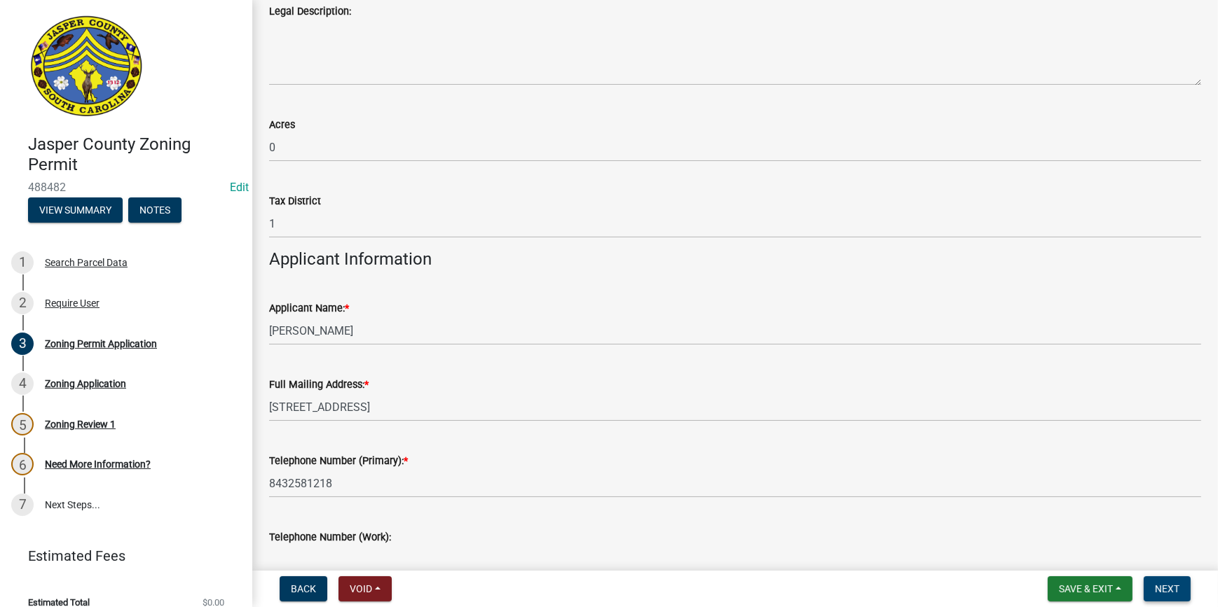
type input "843726-1295"
click at [1178, 593] on span "Next" at bounding box center [1167, 589] width 25 height 11
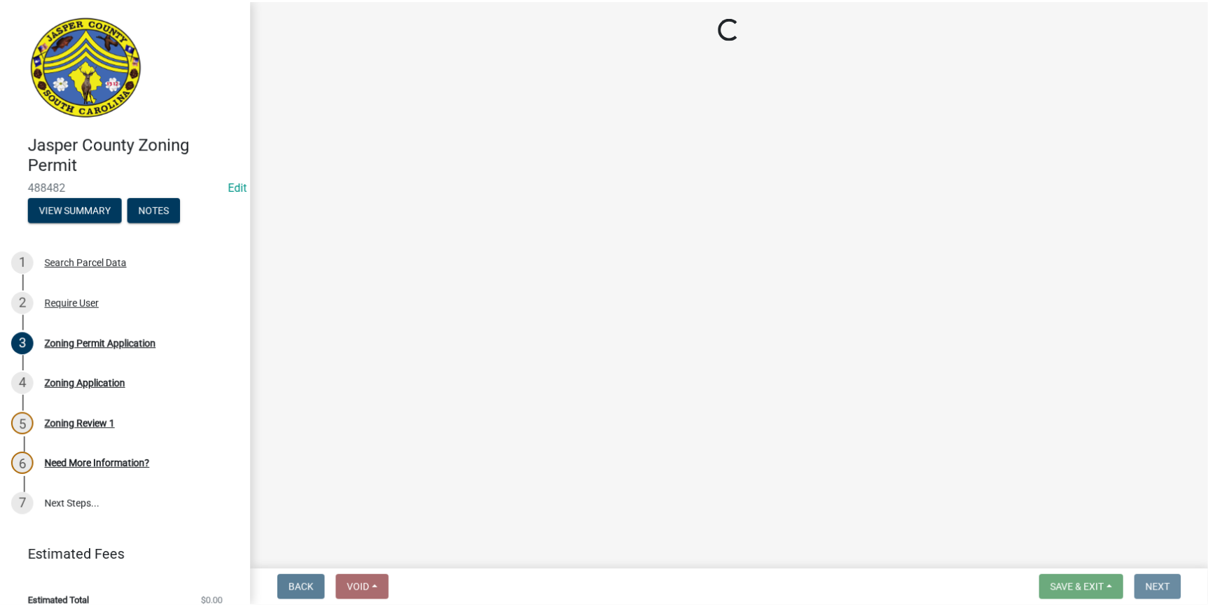
scroll to position [0, 0]
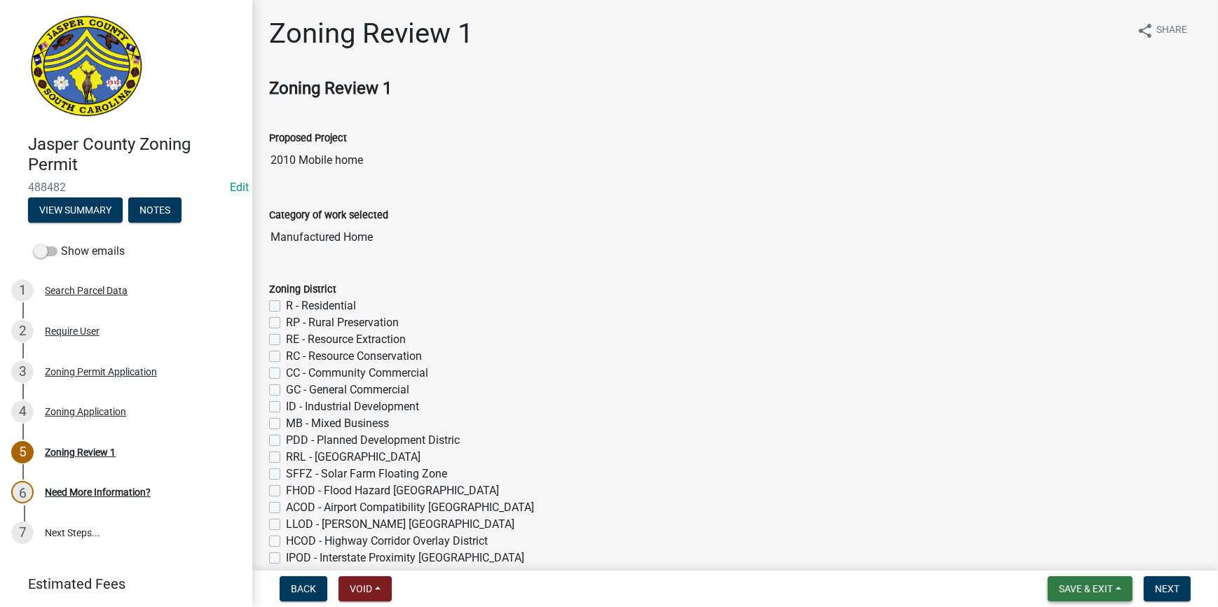
click at [1063, 585] on span "Save & Exit" at bounding box center [1086, 589] width 54 height 11
click at [1059, 553] on button "Save & Exit" at bounding box center [1076, 553] width 112 height 34
